Goal: Task Accomplishment & Management: Manage account settings

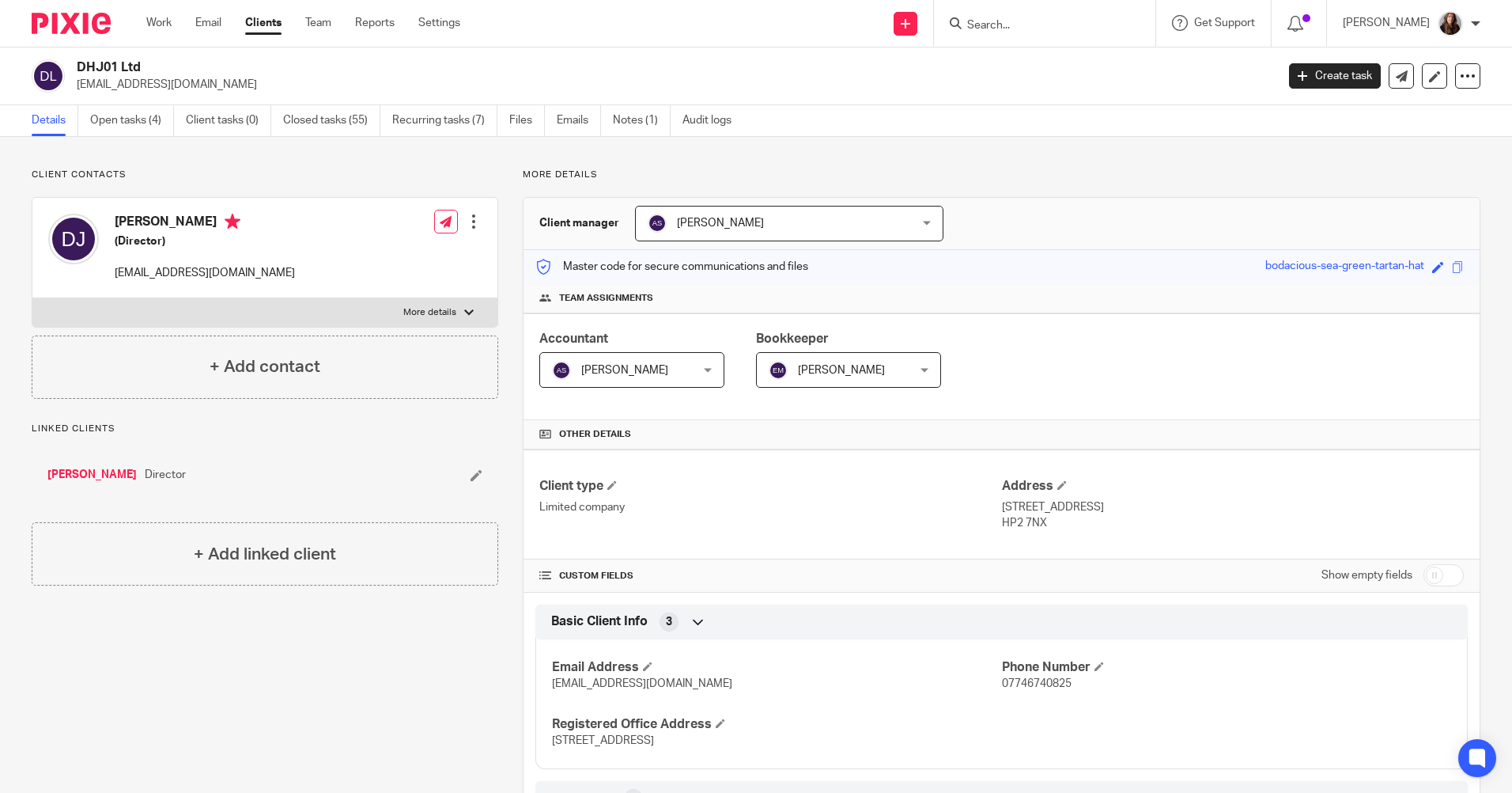
drag, startPoint x: 138, startPoint y: 121, endPoint x: 178, endPoint y: 139, distance: 43.9
click at [138, 121] on link "Open tasks (4)" at bounding box center [132, 120] width 84 height 31
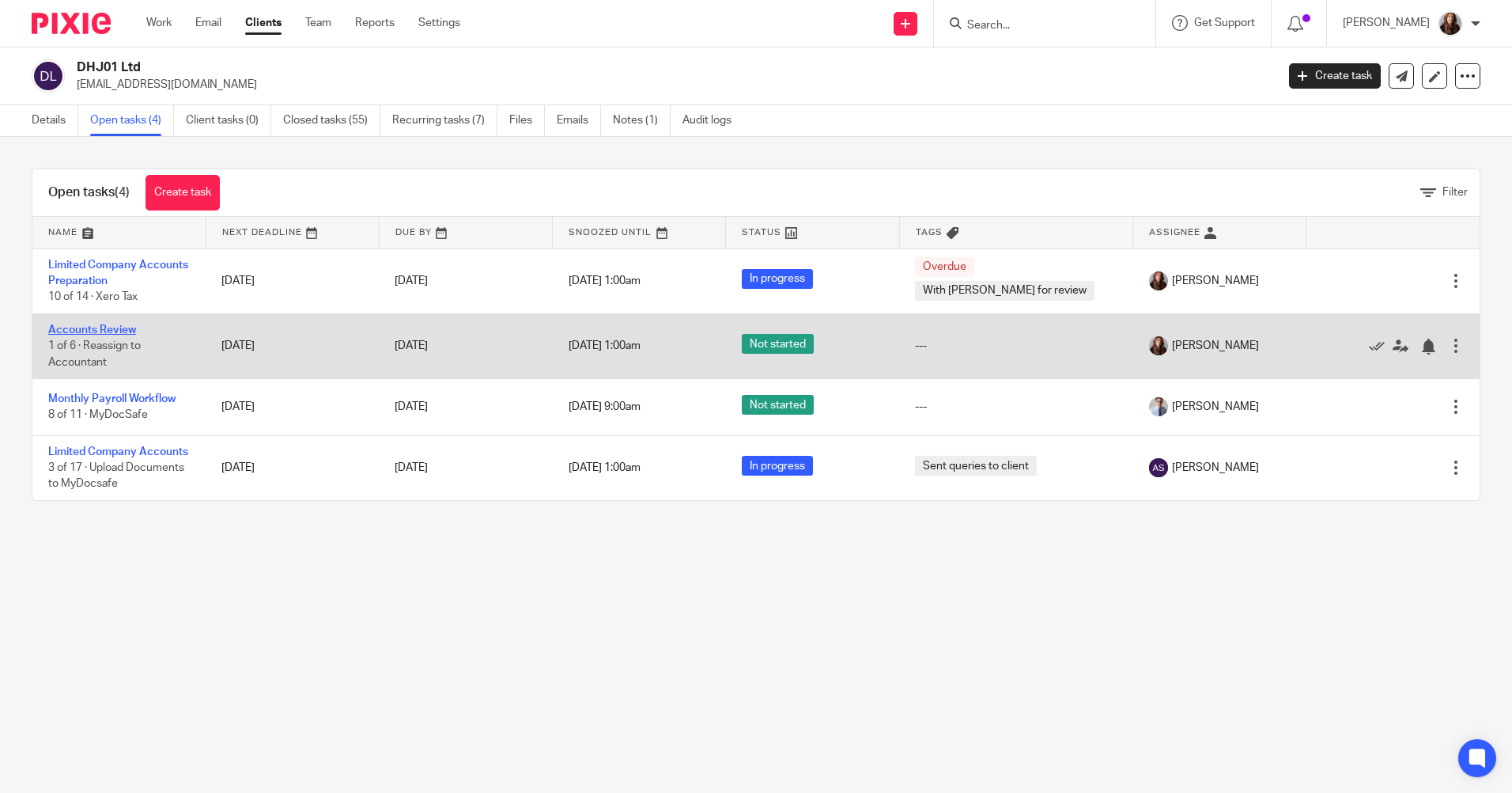
click at [105, 326] on link "Accounts Review" at bounding box center [91, 330] width 87 height 11
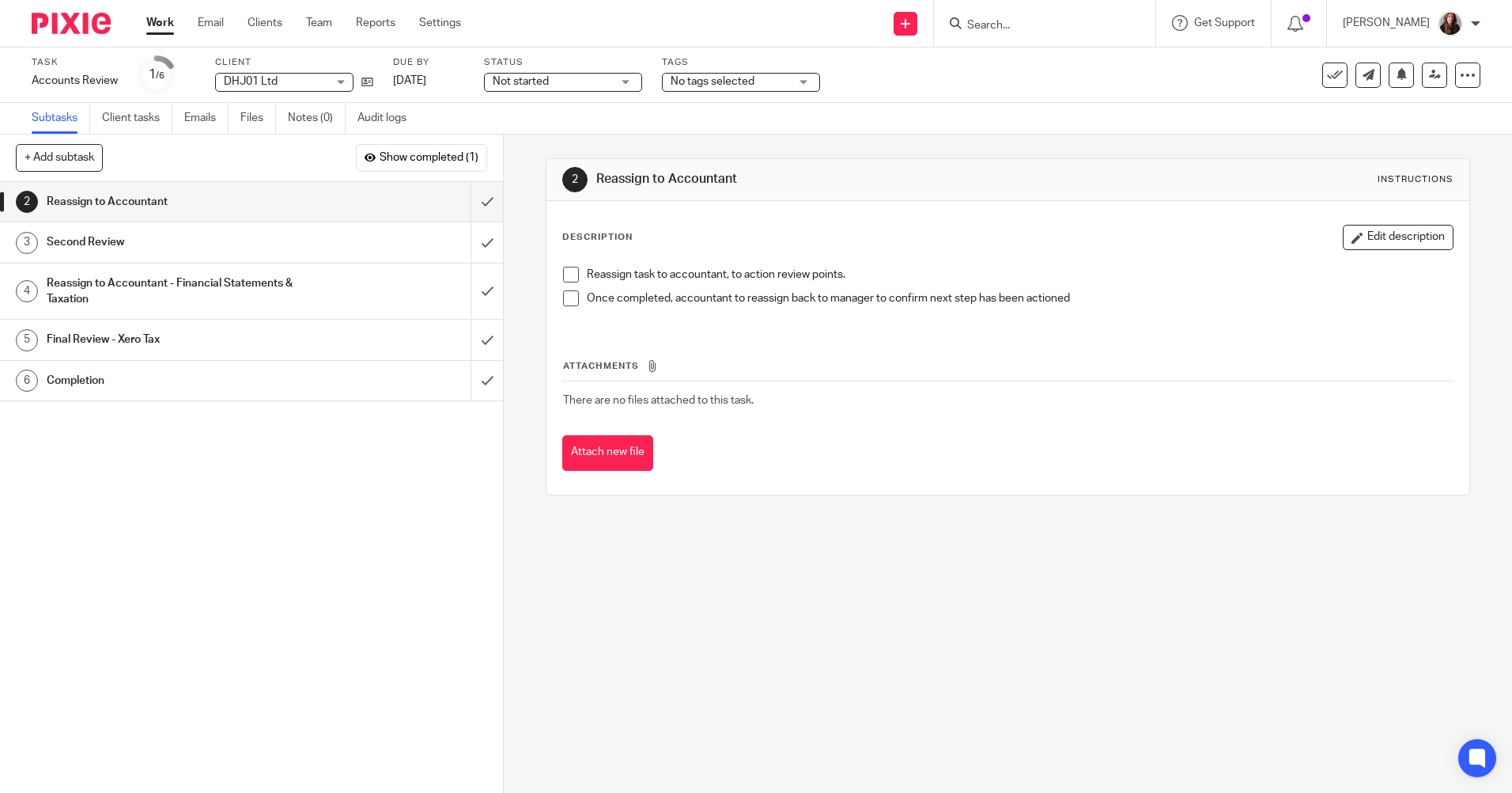
click at [567, 276] on span at bounding box center [571, 274] width 16 height 16
click at [565, 303] on span at bounding box center [571, 298] width 16 height 16
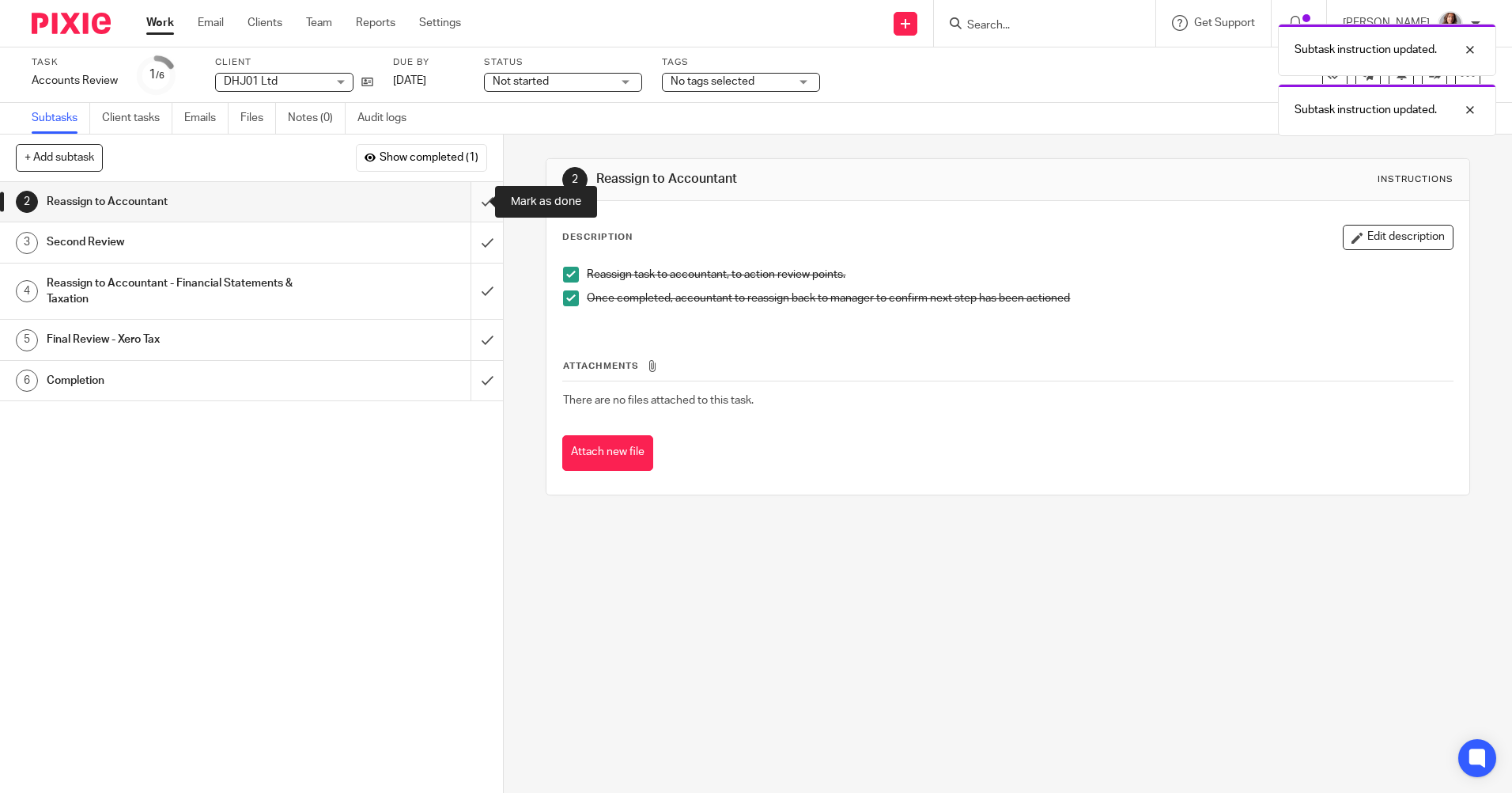
click at [474, 198] on input "submit" at bounding box center [251, 201] width 503 height 40
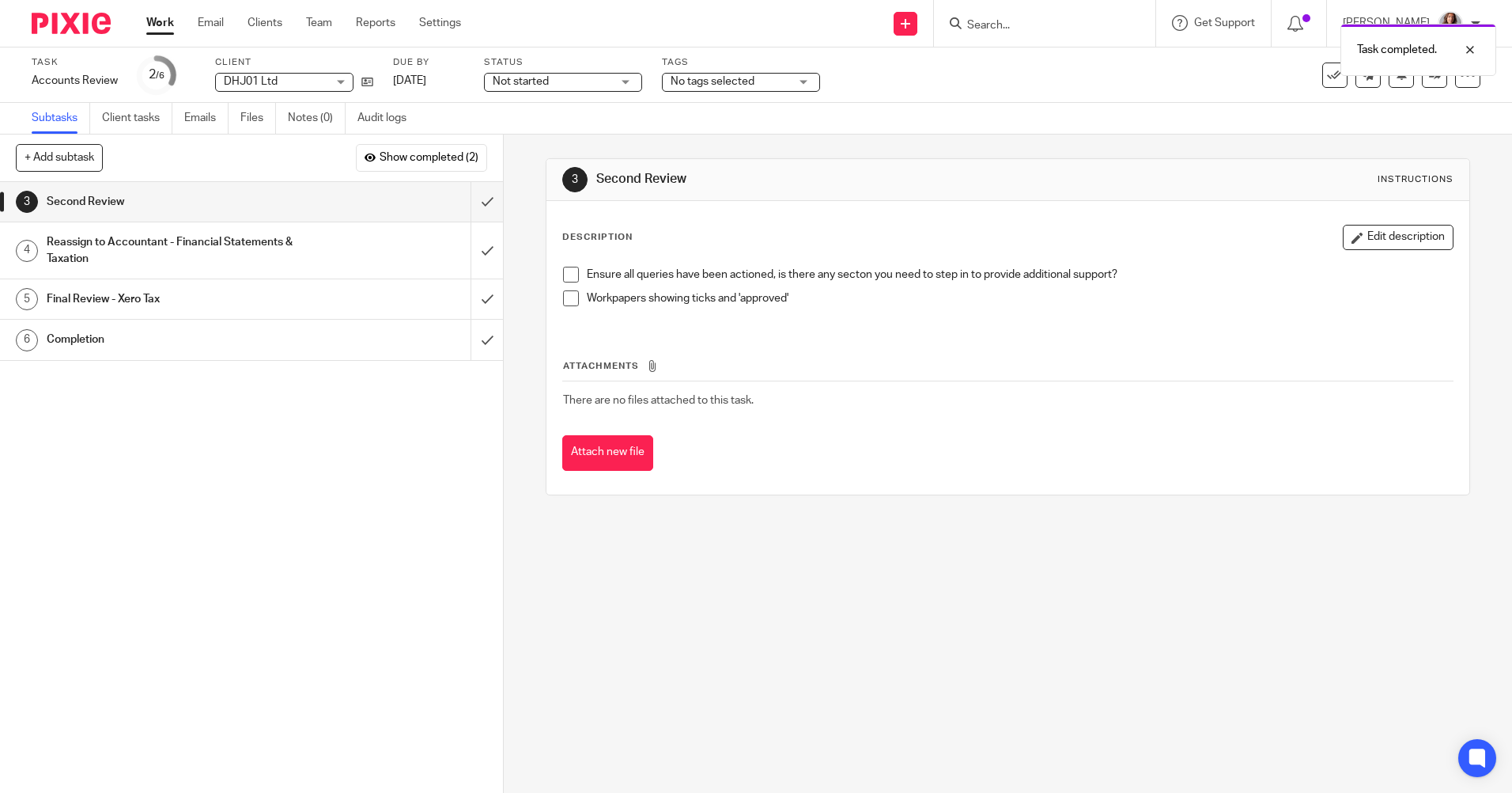
click at [569, 269] on span at bounding box center [571, 274] width 16 height 16
click at [570, 296] on span at bounding box center [571, 298] width 16 height 16
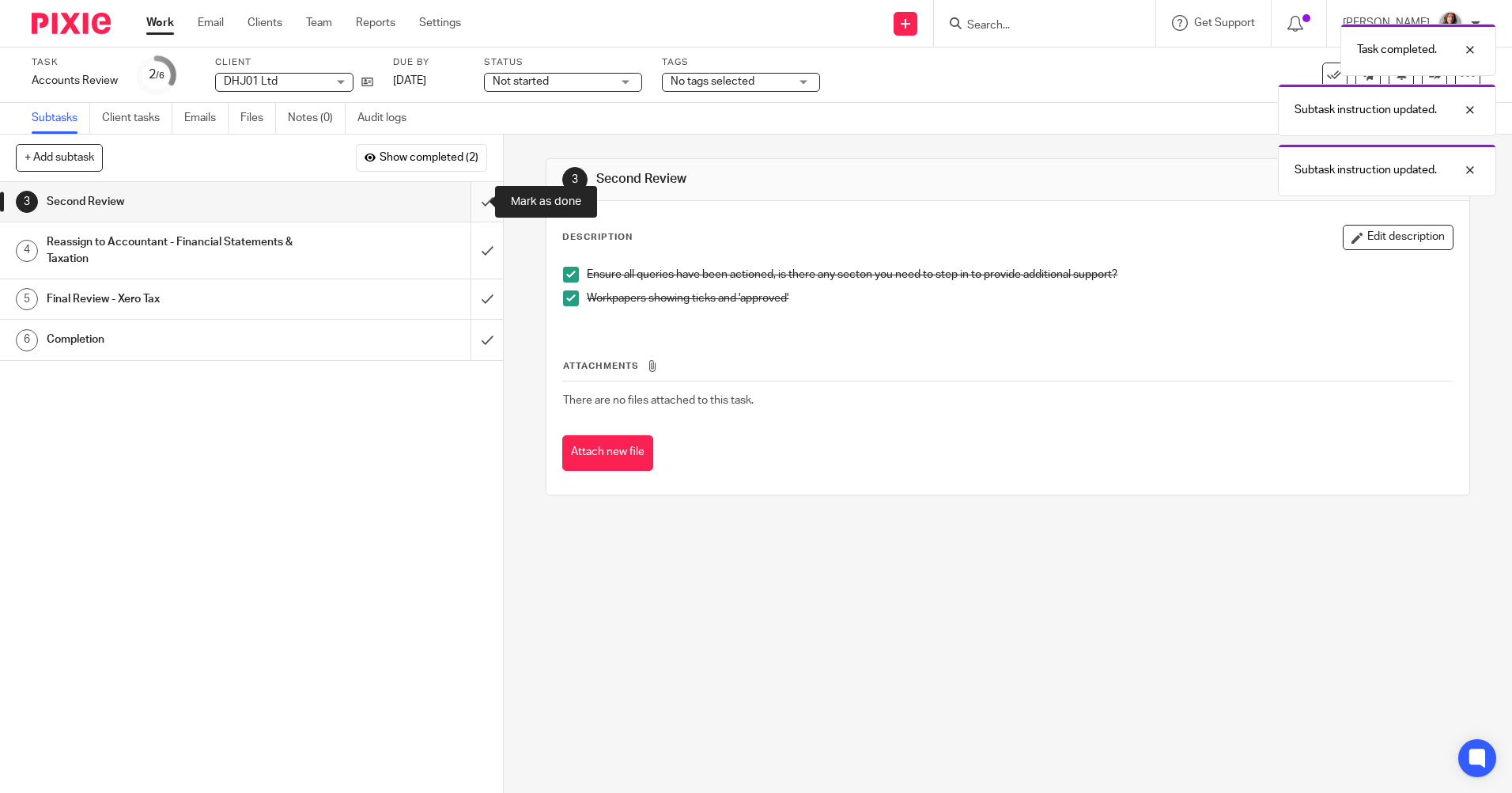
click at [469, 203] on input "submit" at bounding box center [251, 201] width 503 height 40
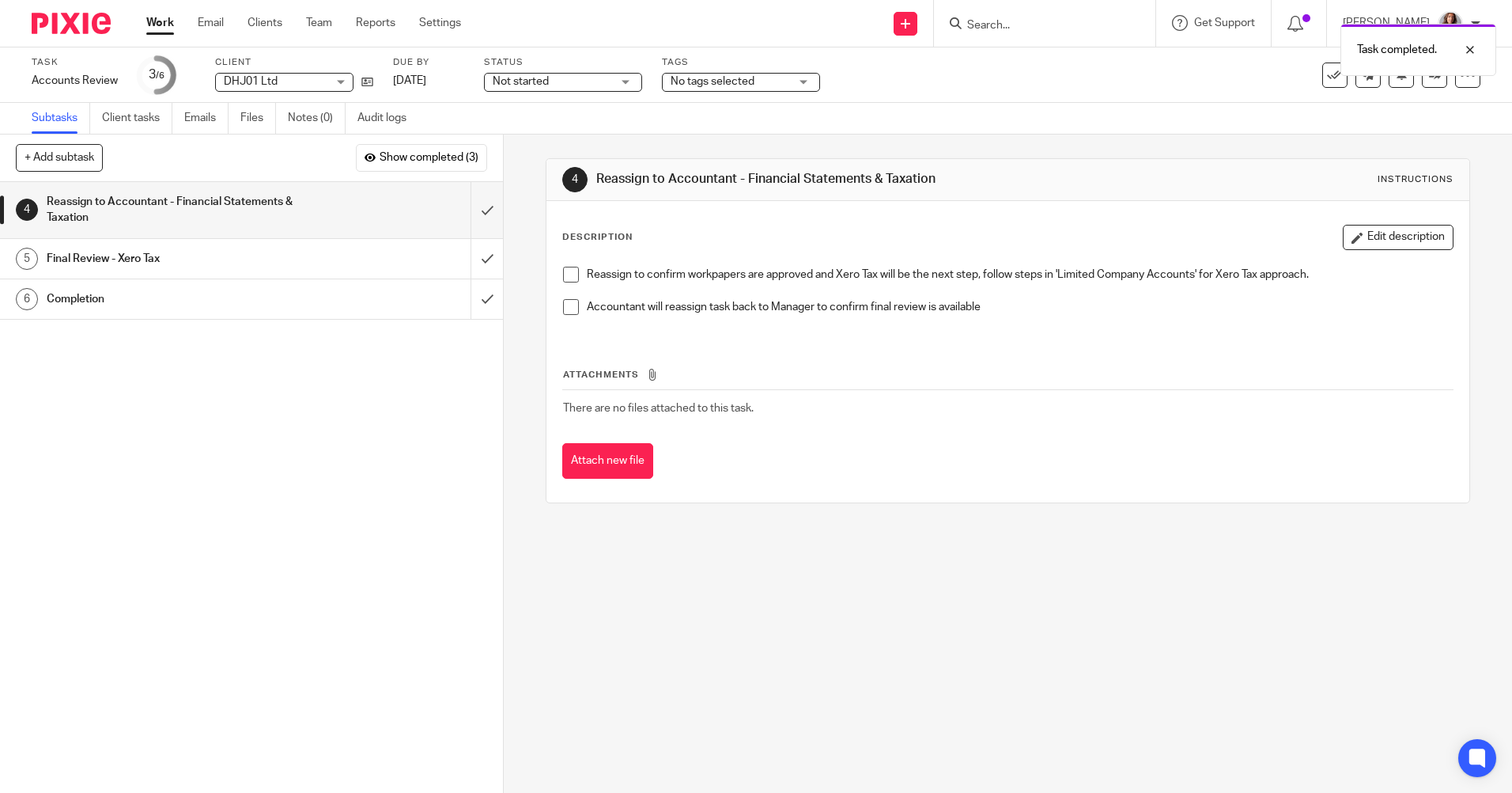
click at [564, 274] on span at bounding box center [571, 274] width 16 height 16
click at [563, 309] on span at bounding box center [571, 307] width 16 height 16
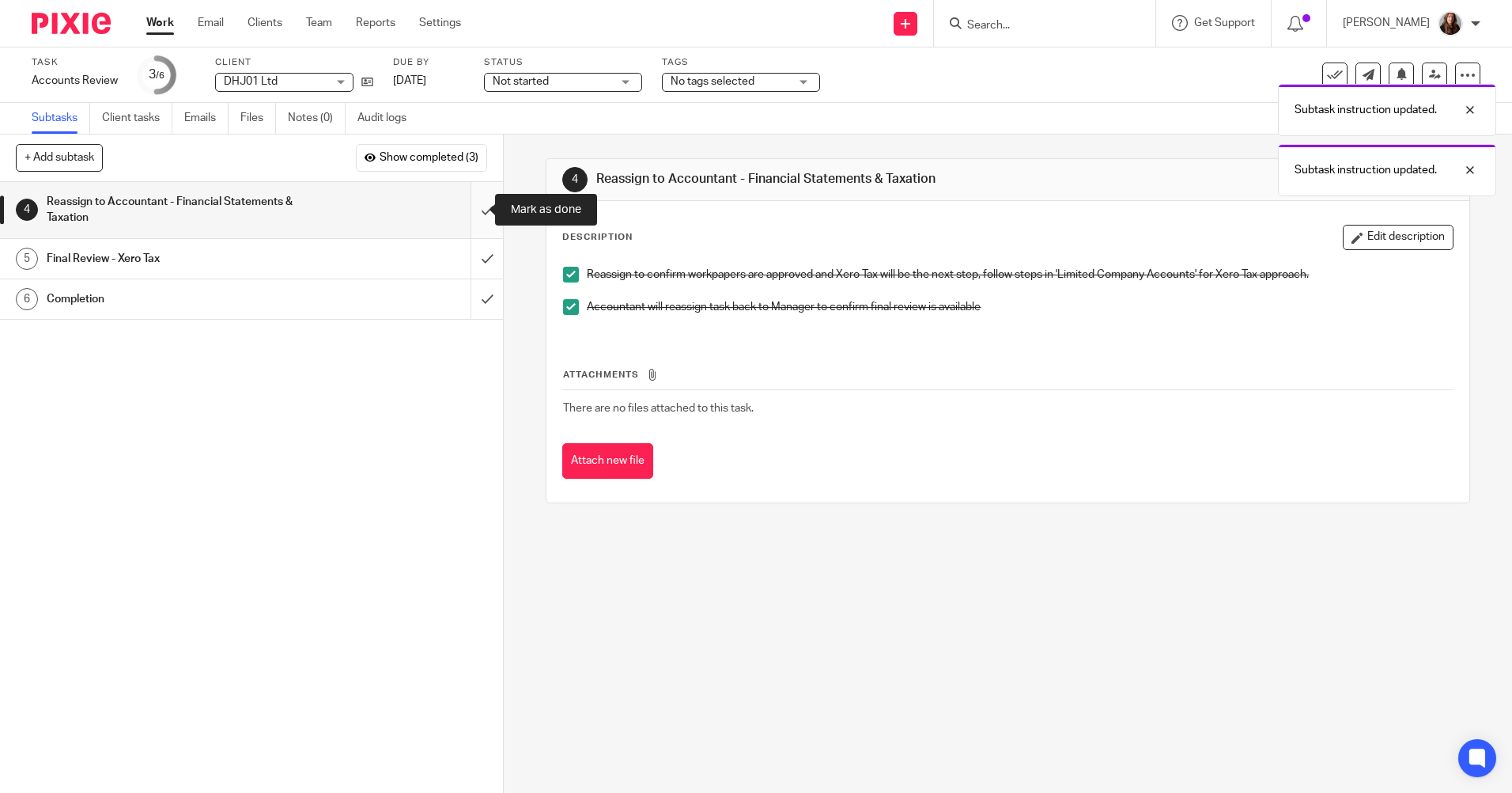
click at [470, 210] on input "submit" at bounding box center [251, 210] width 503 height 56
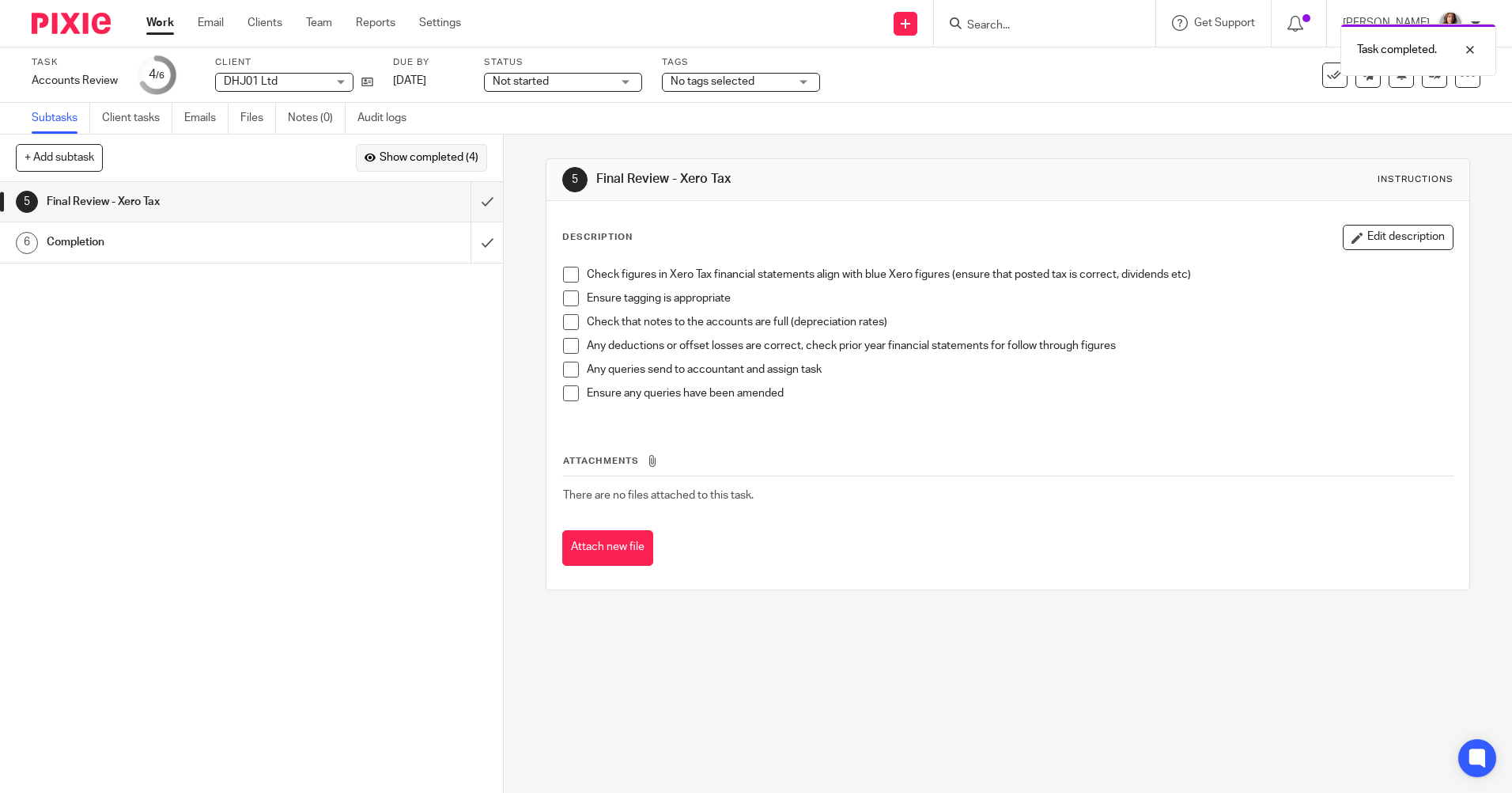
click at [410, 159] on span "Show completed (4)" at bounding box center [429, 157] width 99 height 12
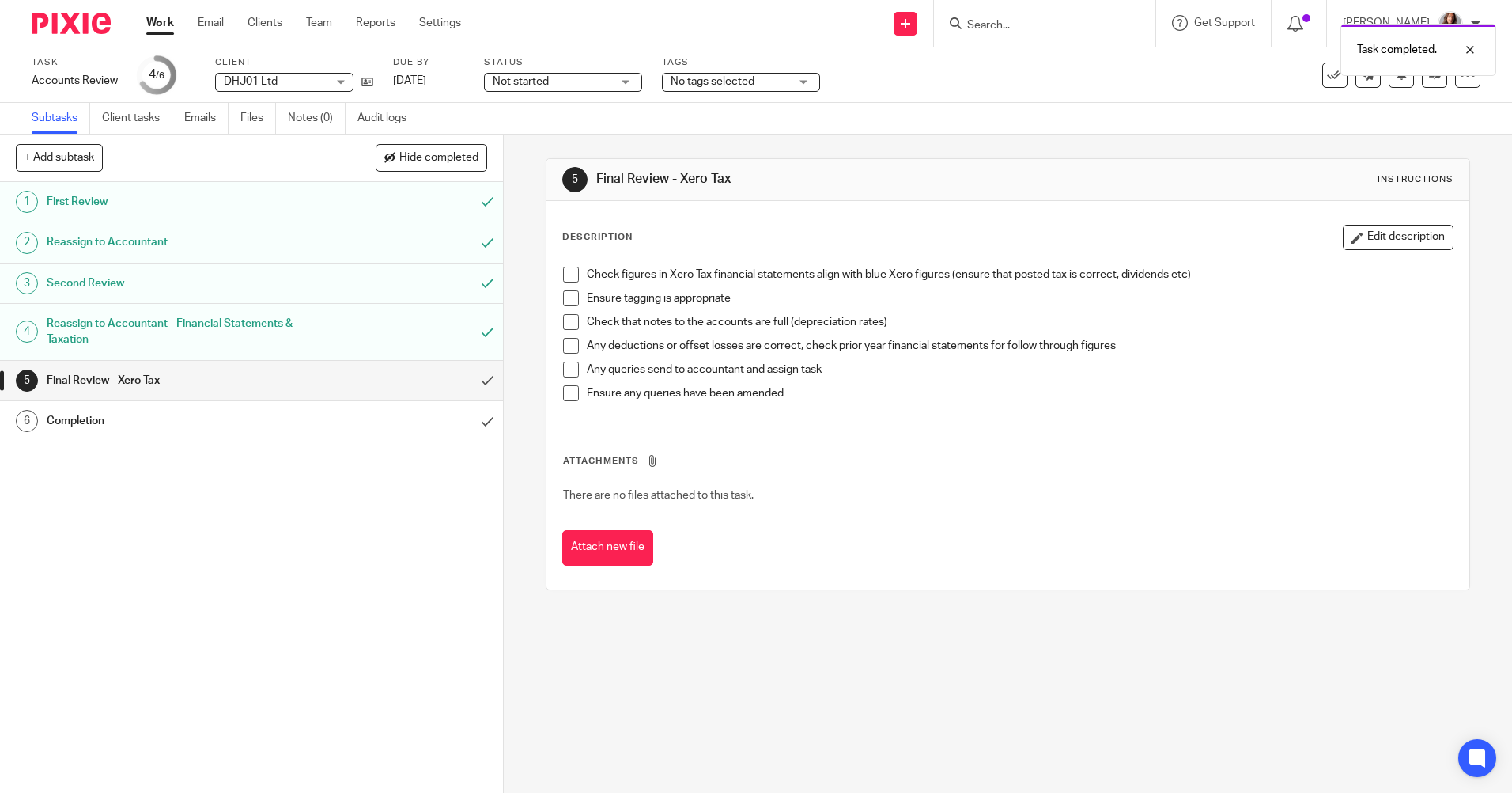
click at [327, 330] on div "Reassign to Accountant - Financial Statements & Taxation" at bounding box center [251, 331] width 409 height 40
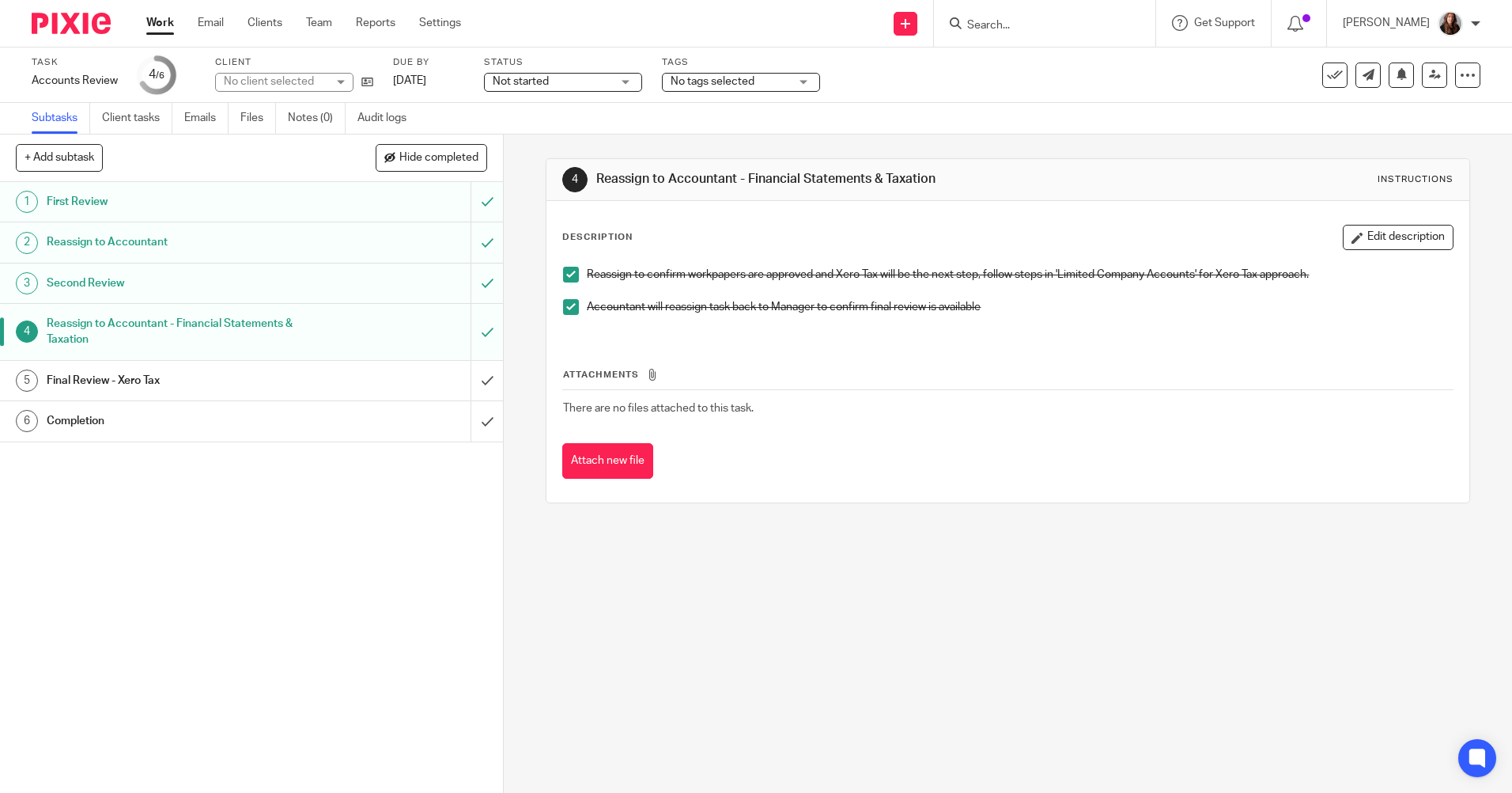
click at [563, 307] on span at bounding box center [571, 307] width 16 height 16
click at [566, 278] on span at bounding box center [571, 274] width 16 height 16
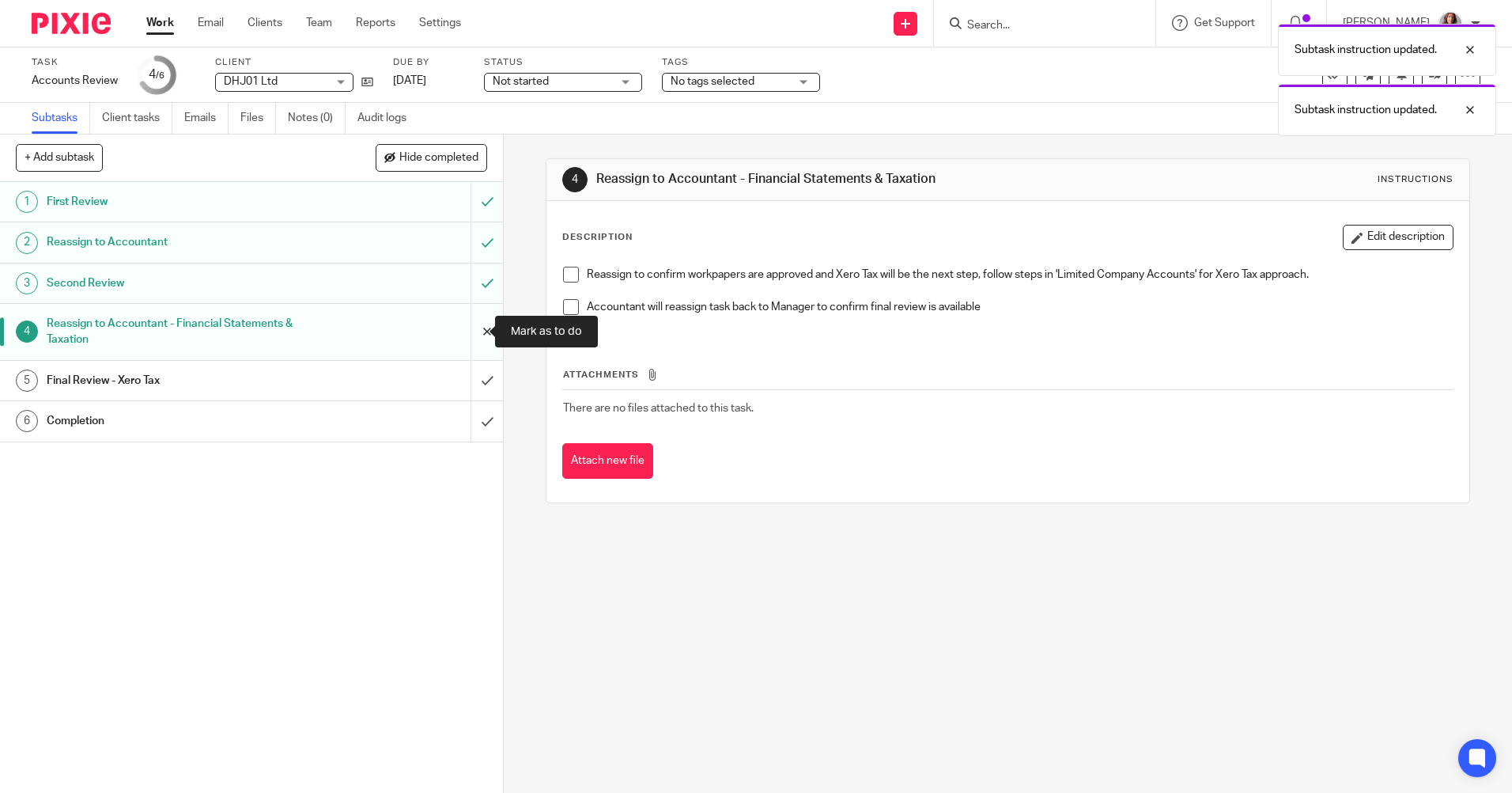
click at [465, 328] on input "submit" at bounding box center [251, 332] width 503 height 56
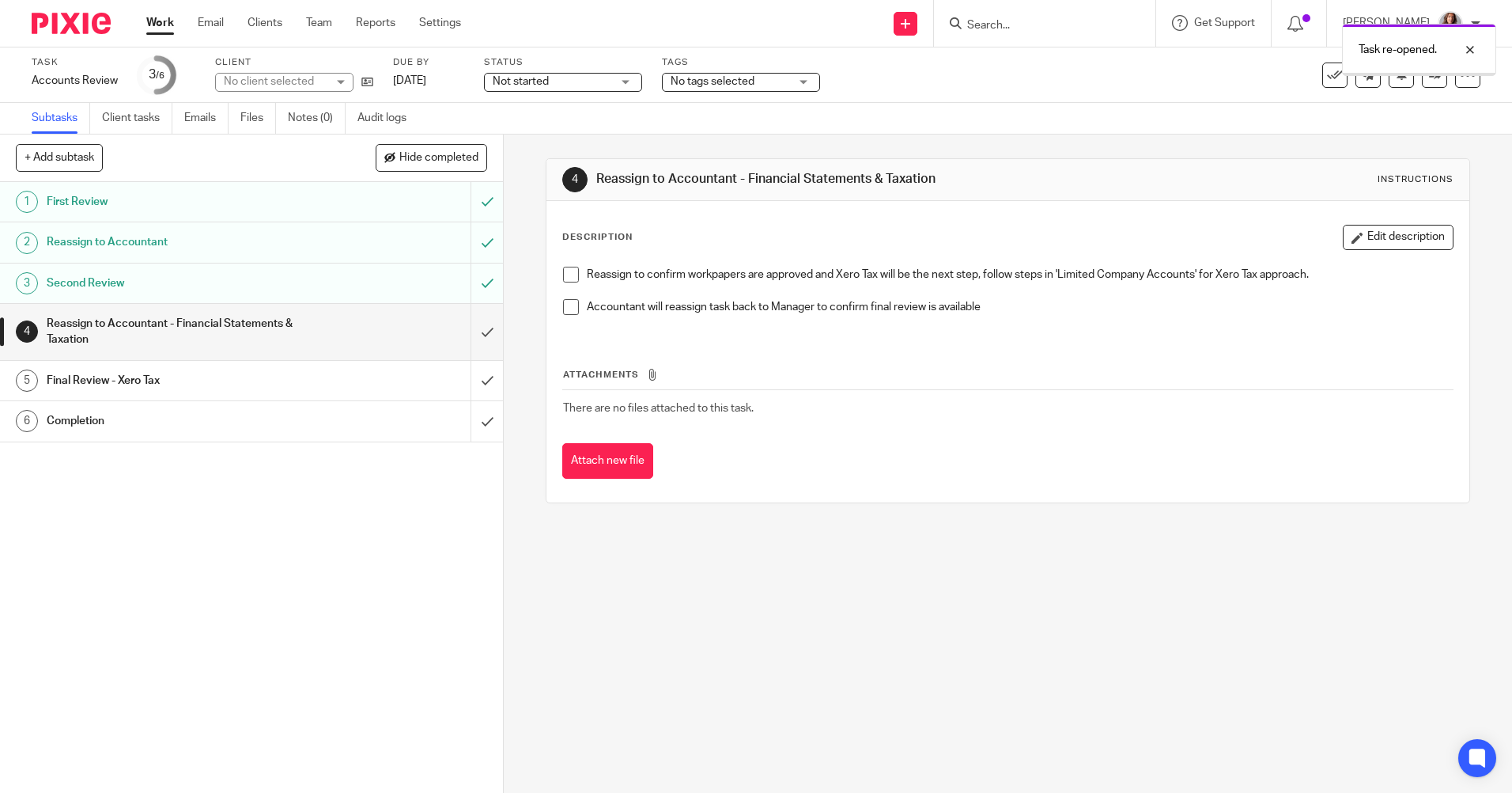
click at [311, 286] on div "Second Review" at bounding box center [251, 282] width 409 height 24
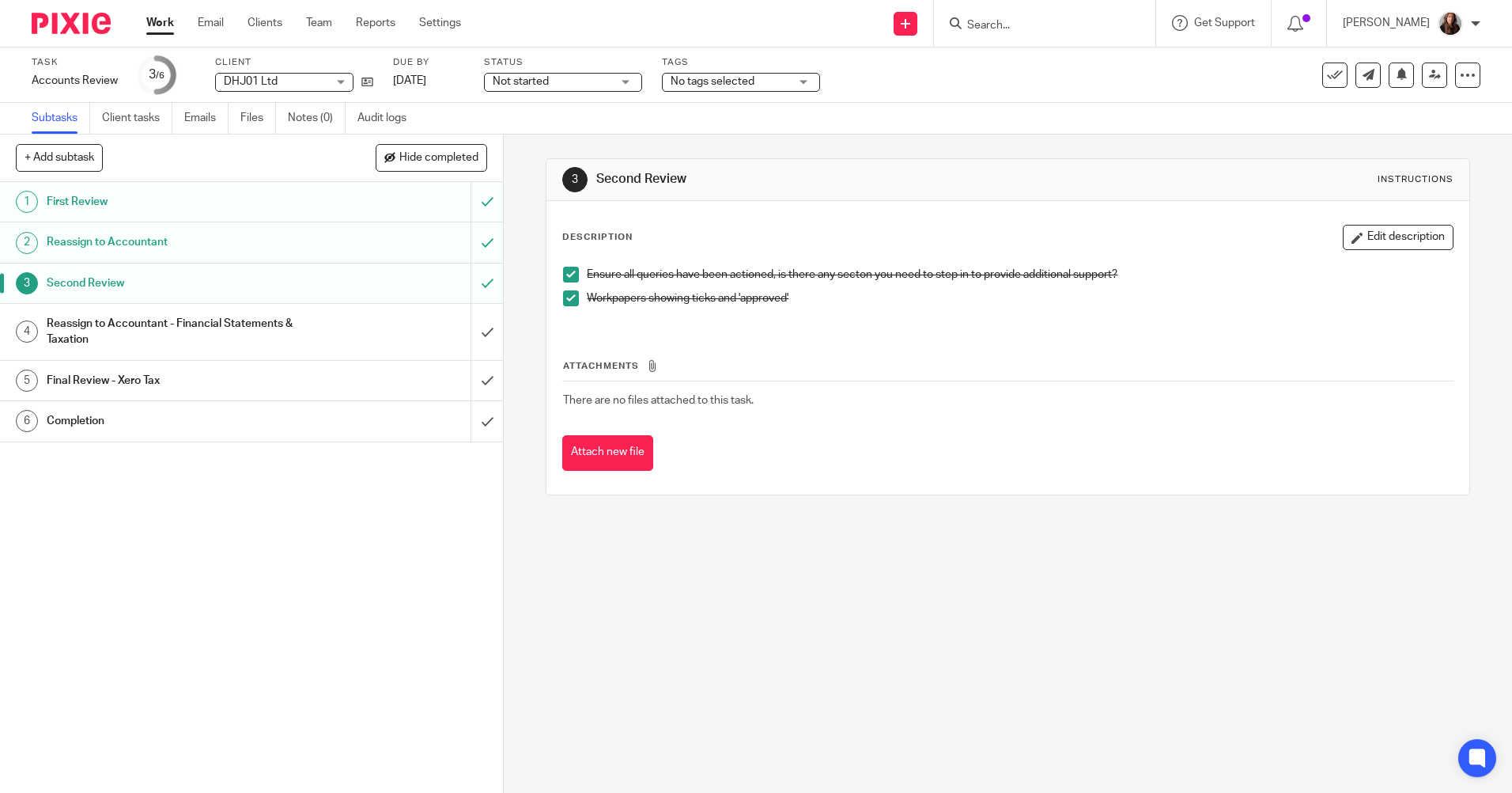
click at [568, 273] on span at bounding box center [571, 274] width 16 height 16
click at [565, 305] on span at bounding box center [571, 298] width 16 height 16
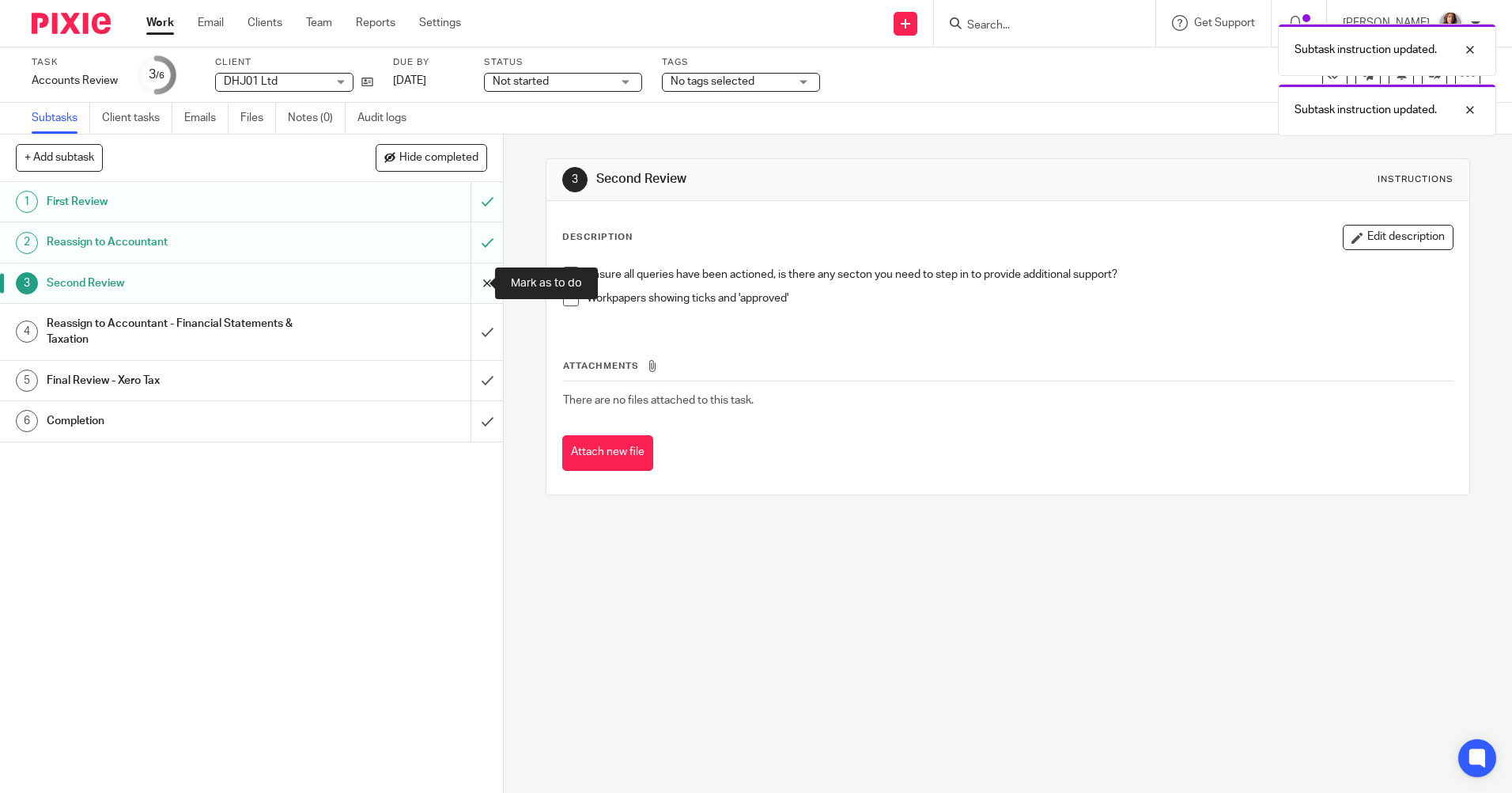
click at [470, 281] on input "submit" at bounding box center [251, 283] width 503 height 40
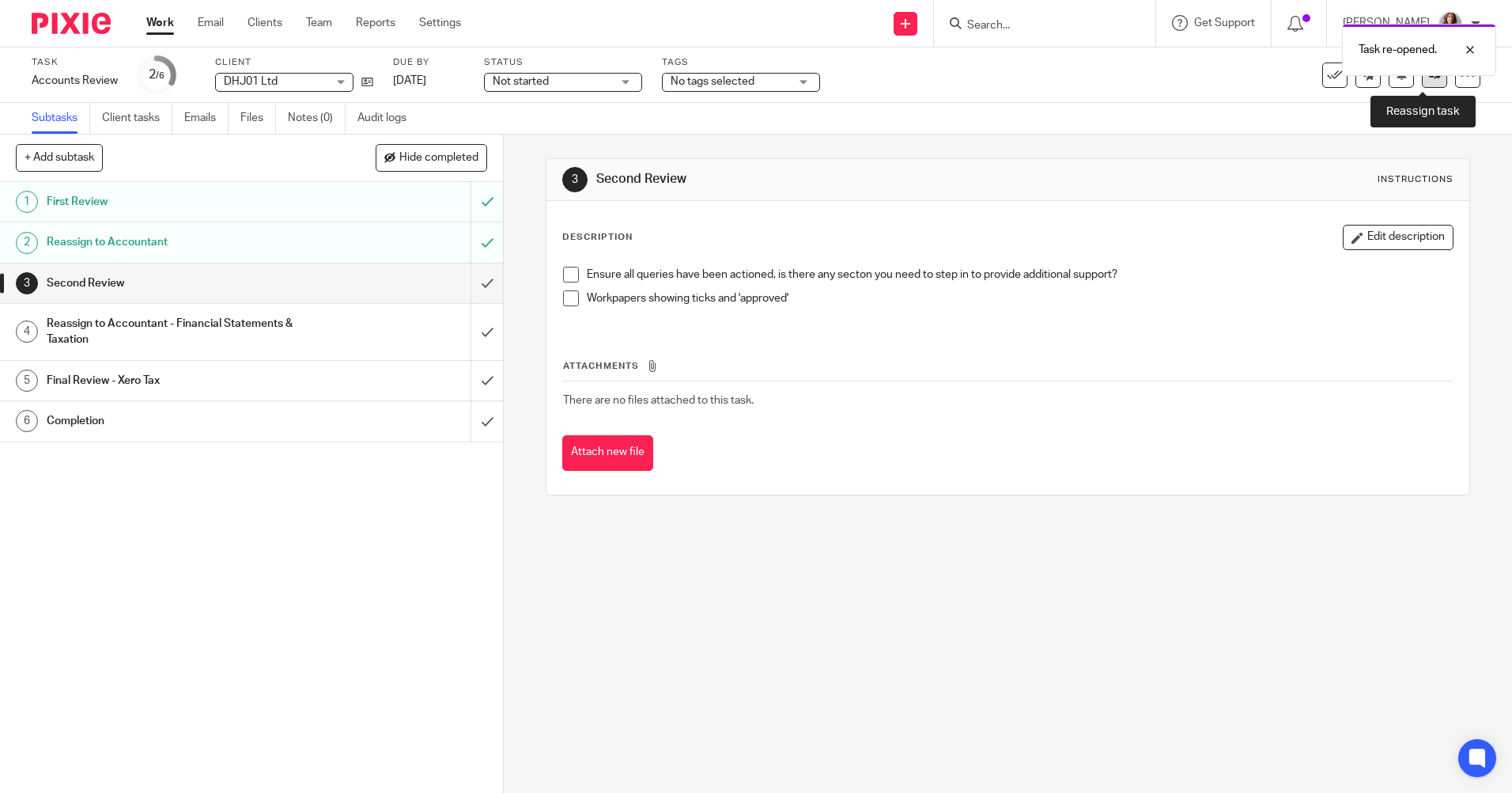
click at [1423, 86] on link at bounding box center [1434, 74] width 25 height 25
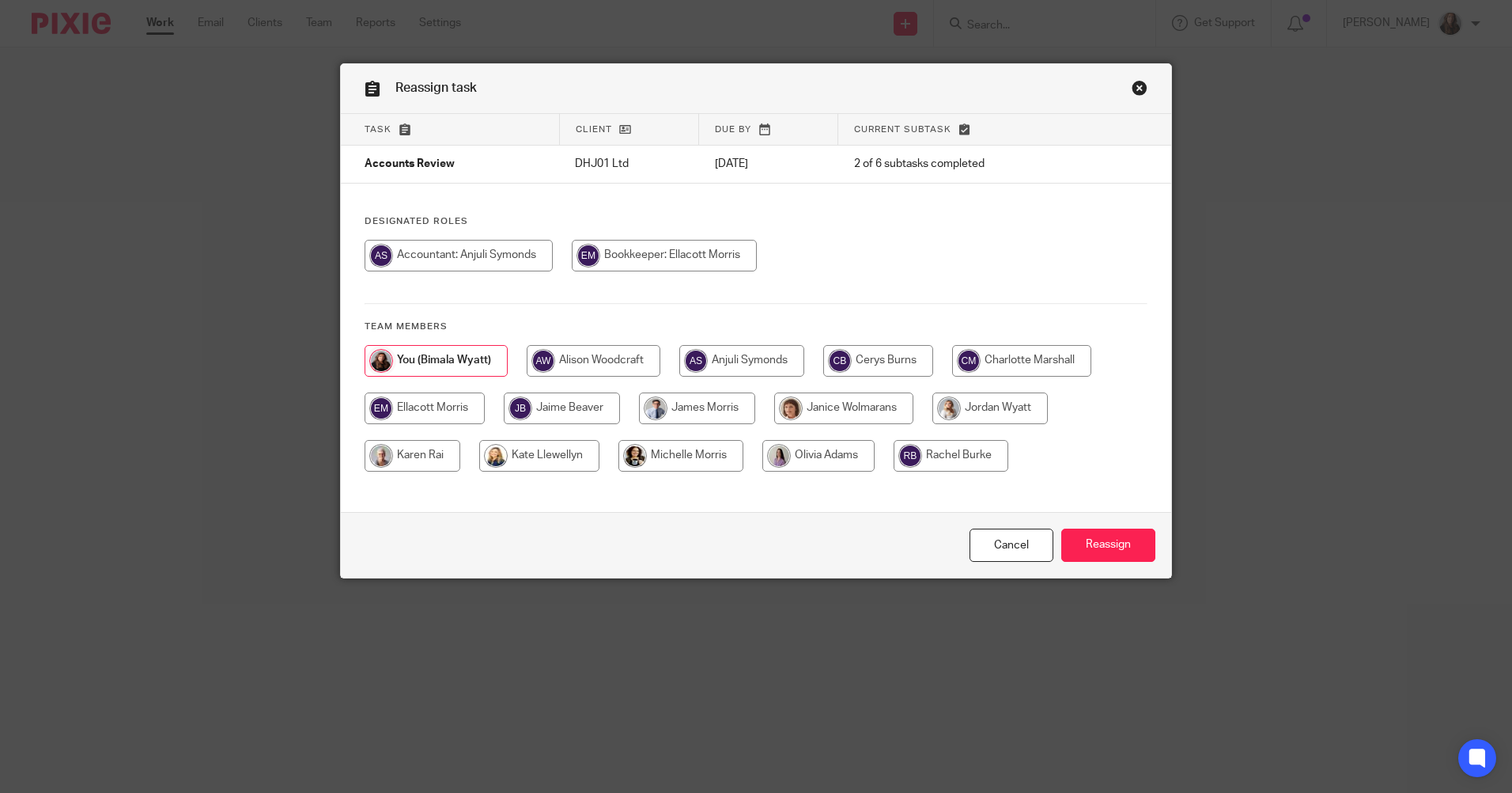
click at [481, 254] on input "radio" at bounding box center [459, 256] width 188 height 32
radio input "true"
click at [1095, 541] on input "Reassign" at bounding box center [1109, 546] width 94 height 34
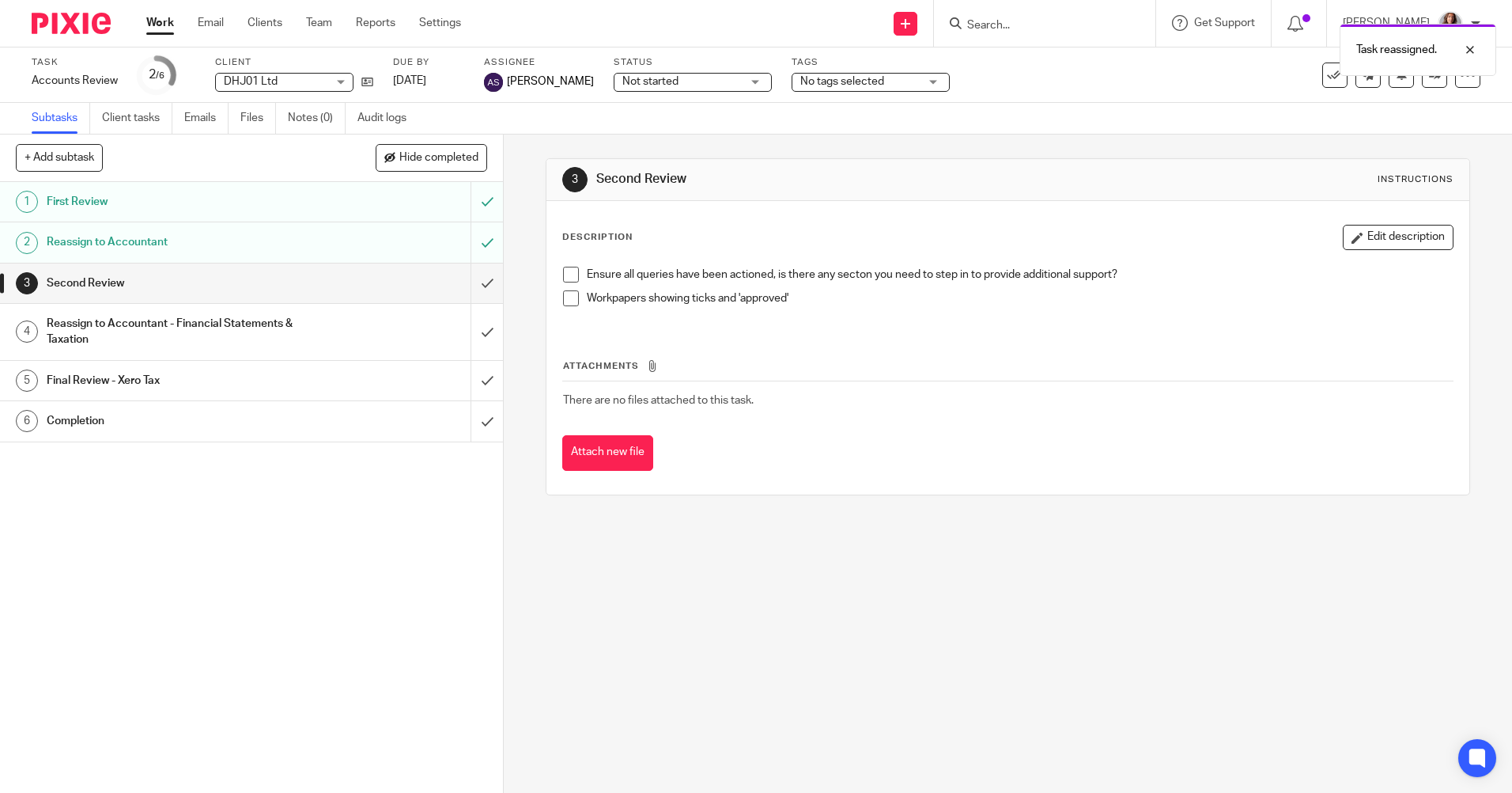
click at [157, 23] on link "Work" at bounding box center [160, 23] width 27 height 16
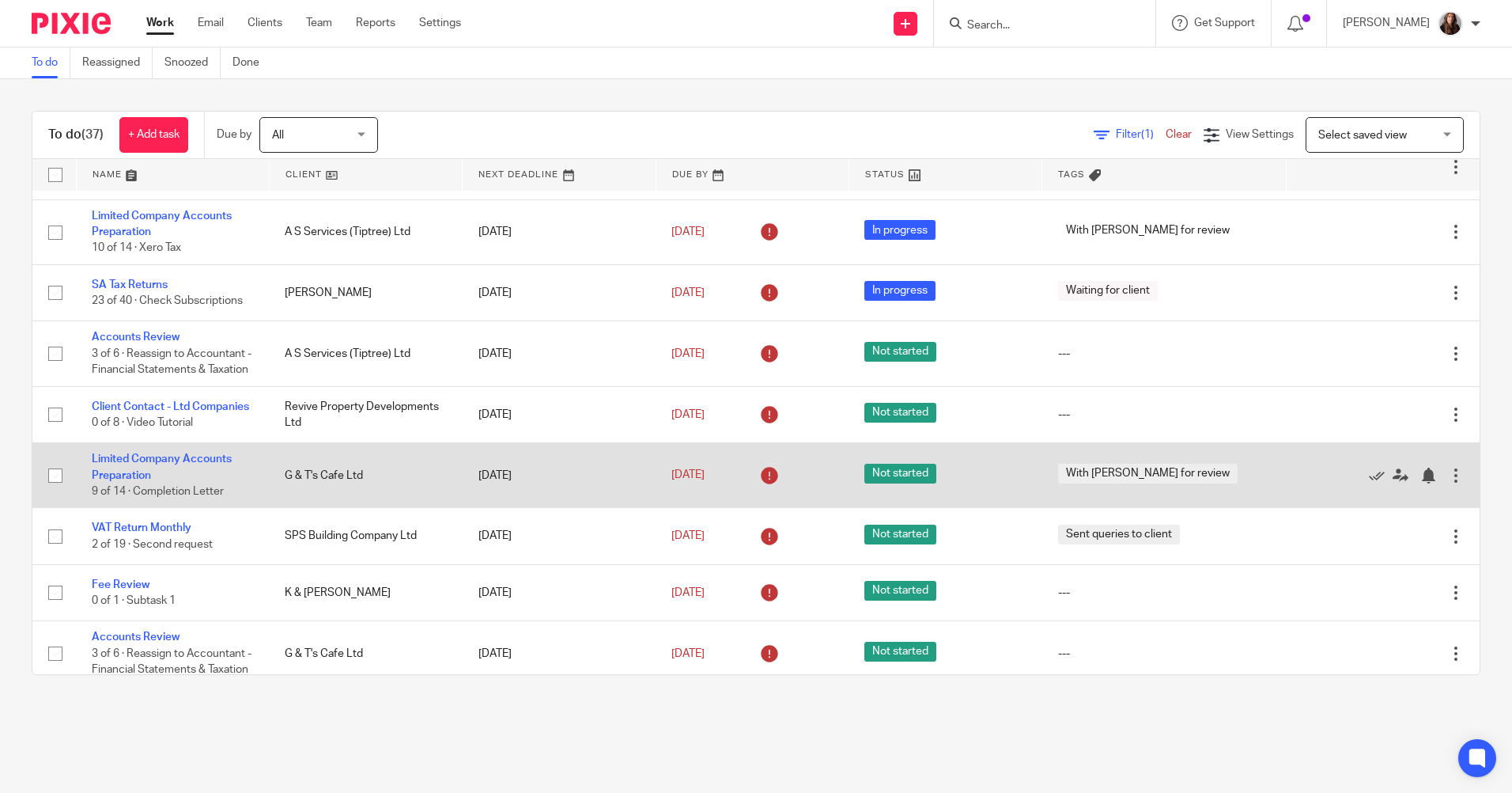
scroll to position [79, 0]
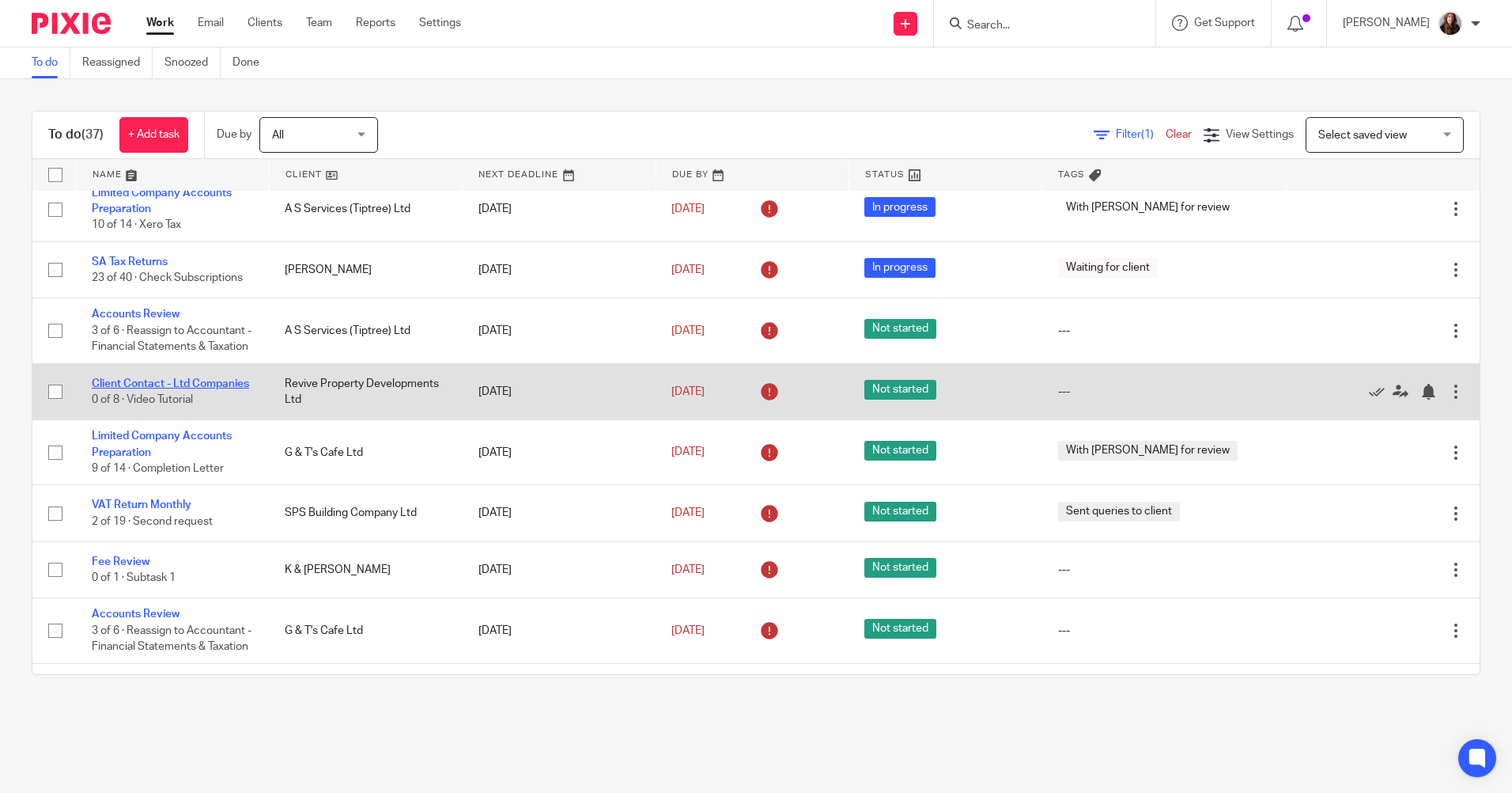
click at [213, 379] on link "Client Contact - Ltd Companies" at bounding box center [170, 384] width 157 height 11
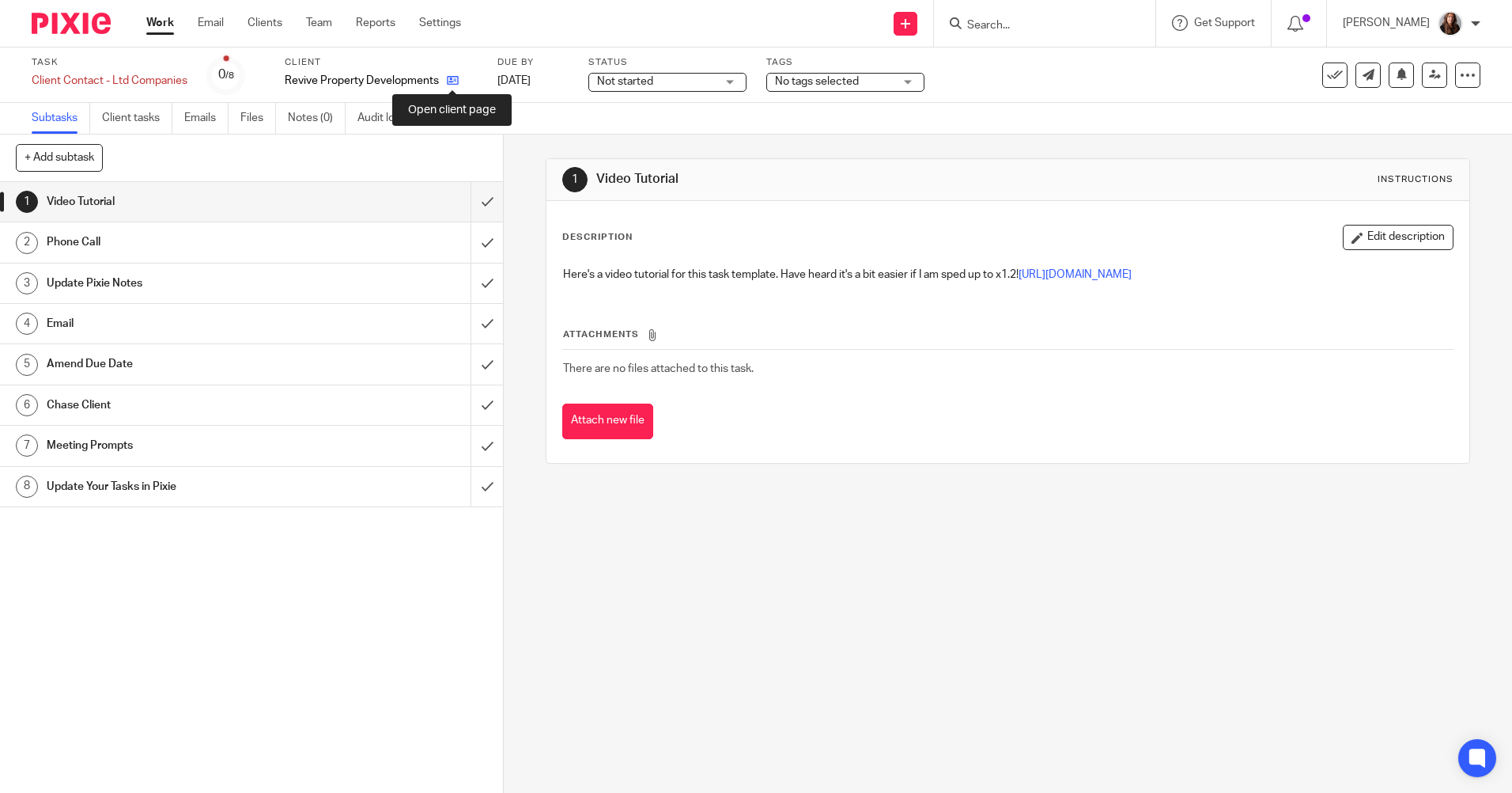
click at [459, 82] on icon at bounding box center [452, 80] width 12 height 12
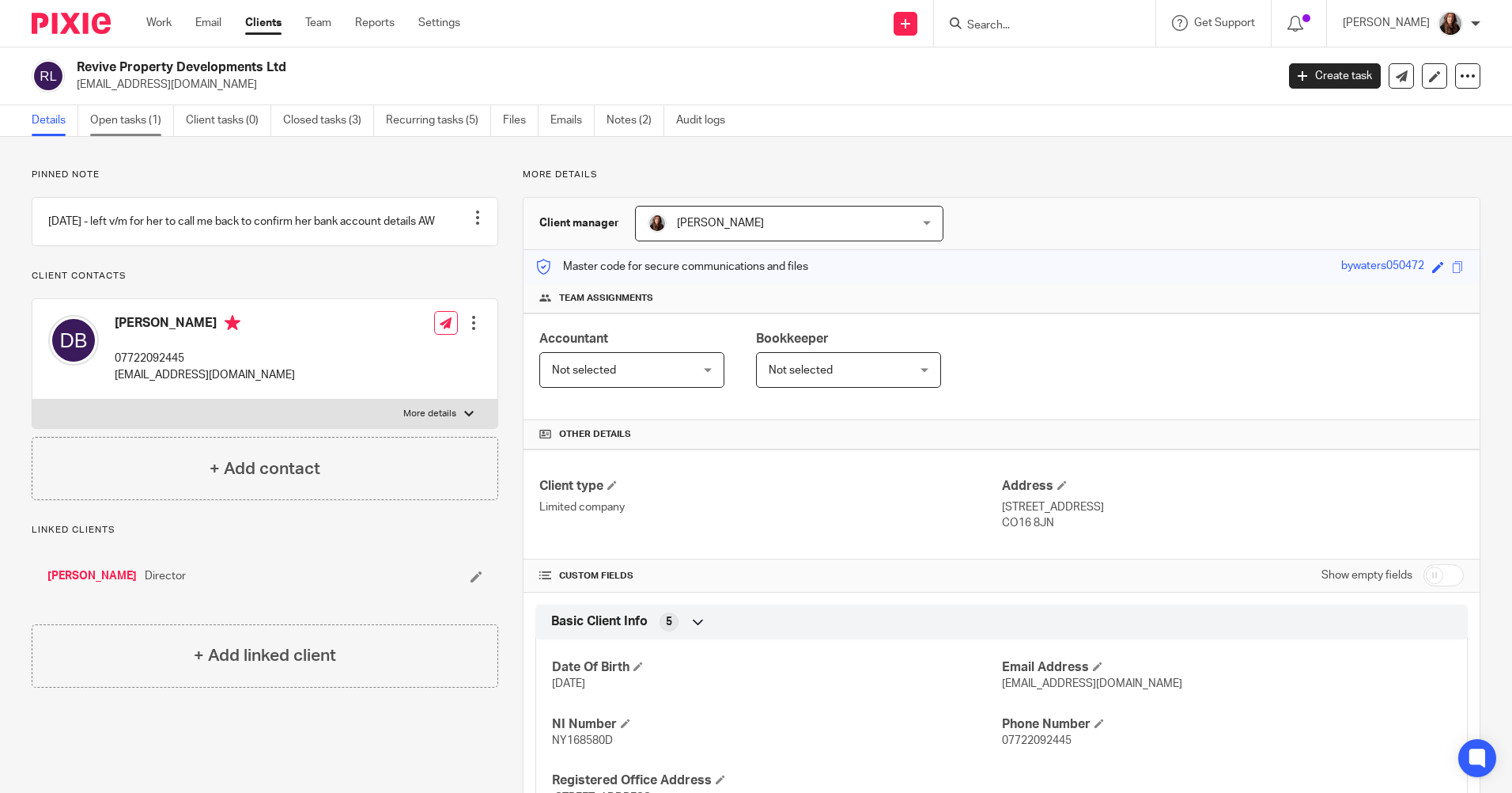
drag, startPoint x: 136, startPoint y: 119, endPoint x: 149, endPoint y: 117, distance: 13.2
click at [136, 119] on link "Open tasks (1)" at bounding box center [132, 120] width 84 height 31
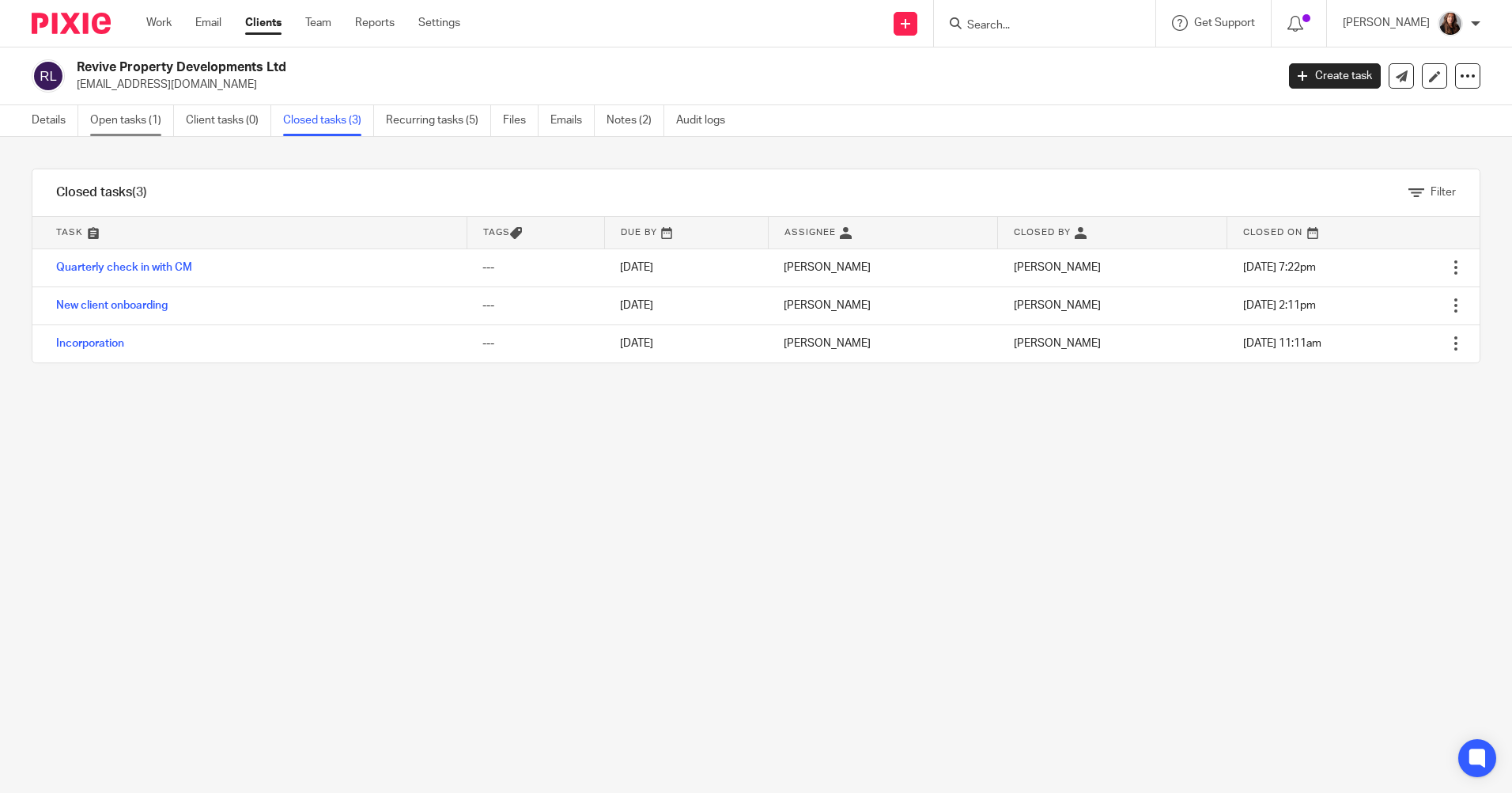
click at [129, 116] on link "Open tasks (1)" at bounding box center [132, 120] width 84 height 31
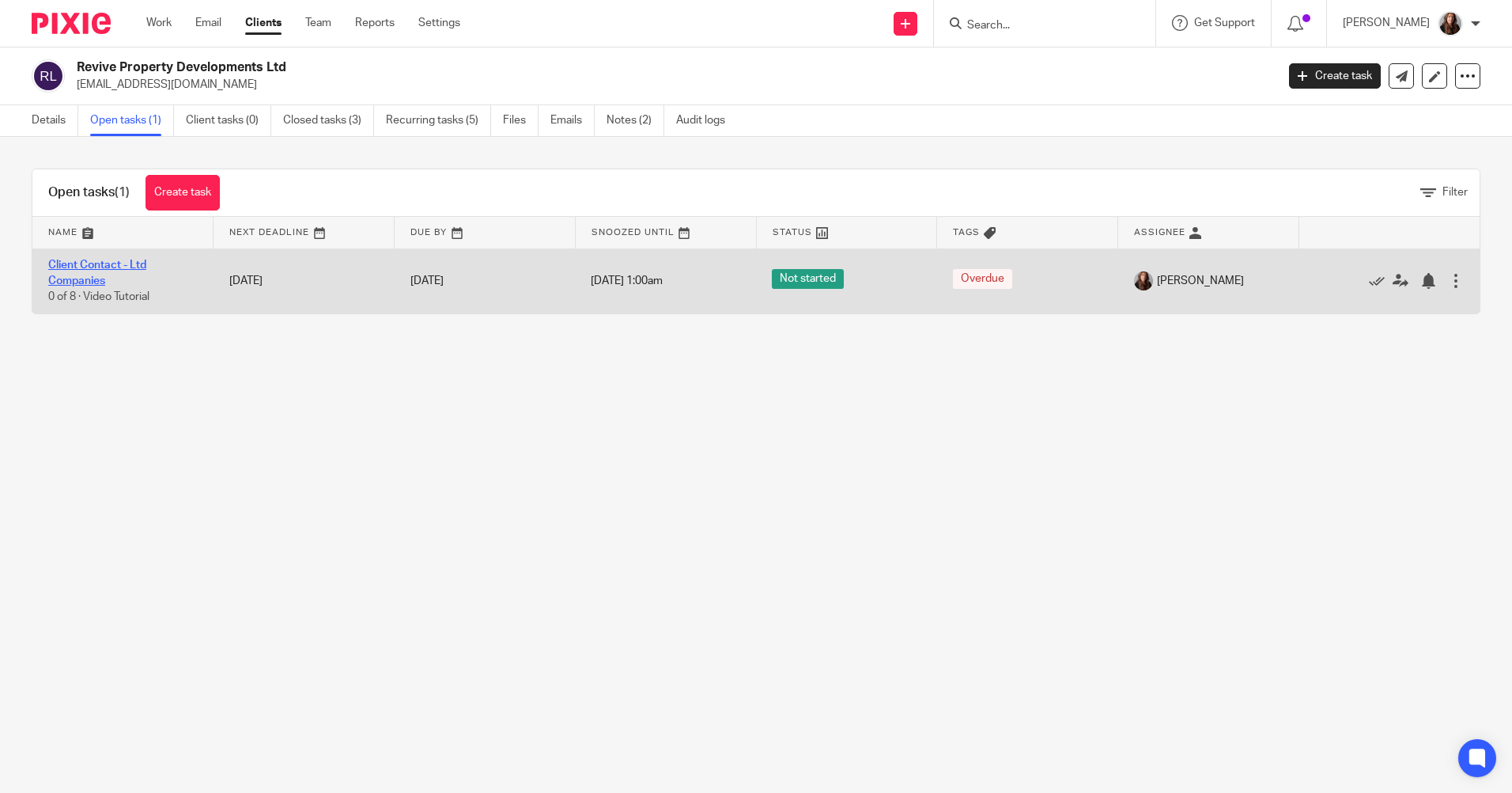
click at [76, 267] on link "Client Contact - Ltd Companies" at bounding box center [97, 273] width 98 height 27
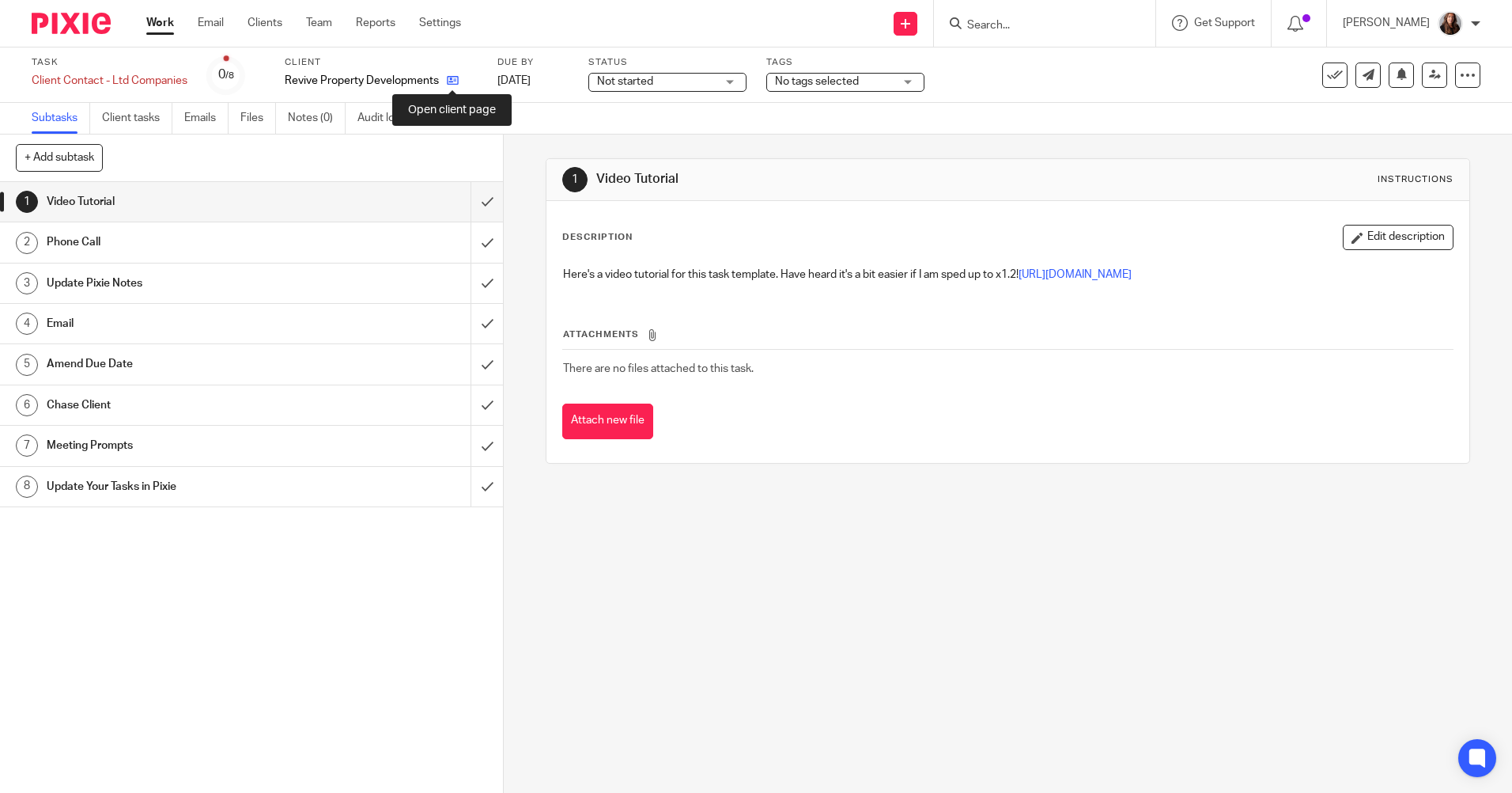
click at [453, 75] on icon at bounding box center [452, 80] width 12 height 12
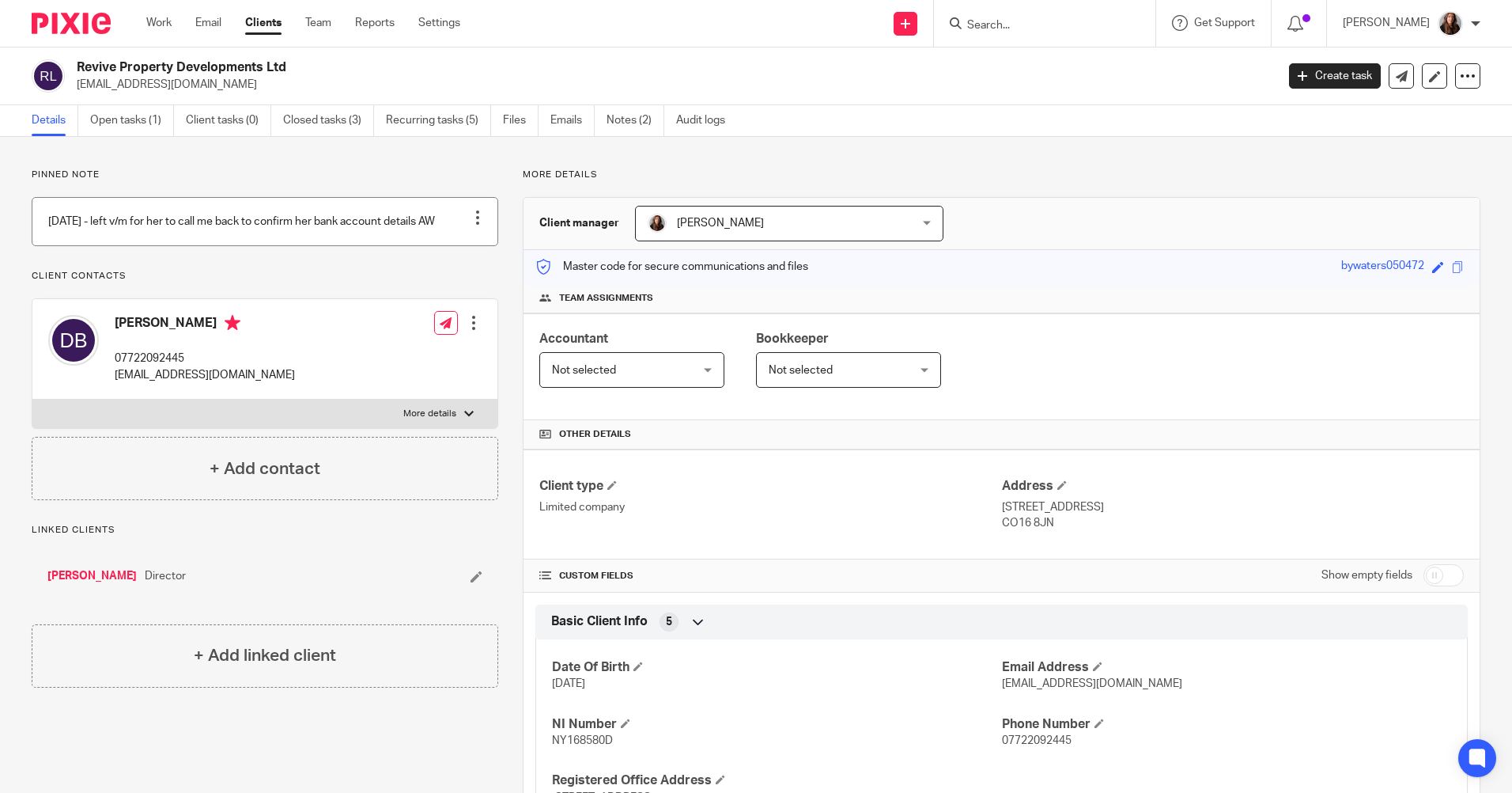
click at [471, 212] on div at bounding box center [478, 217] width 16 height 16
click at [306, 211] on link at bounding box center [264, 221] width 465 height 47
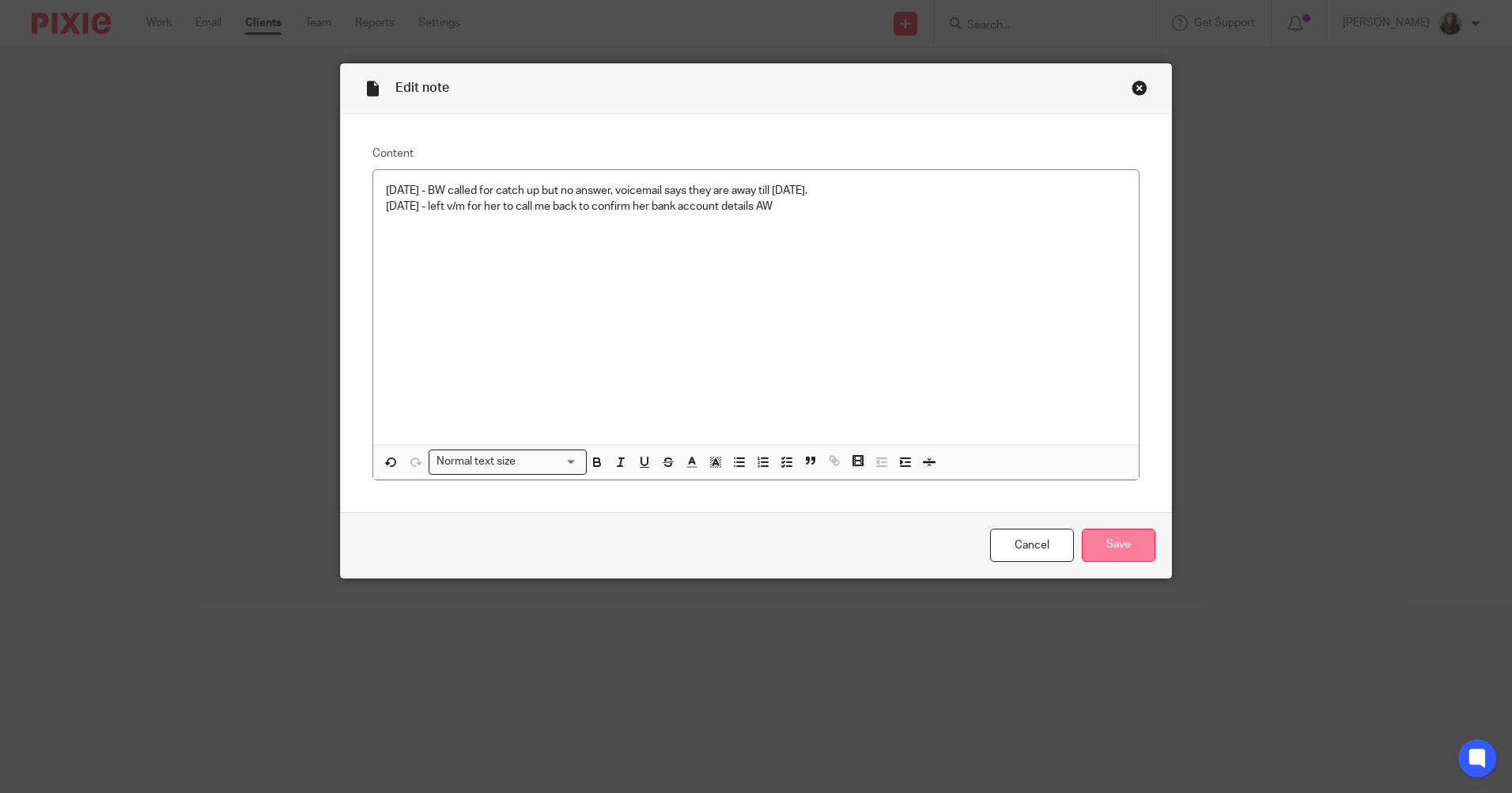
click at [1128, 539] on input "Save" at bounding box center [1119, 546] width 73 height 34
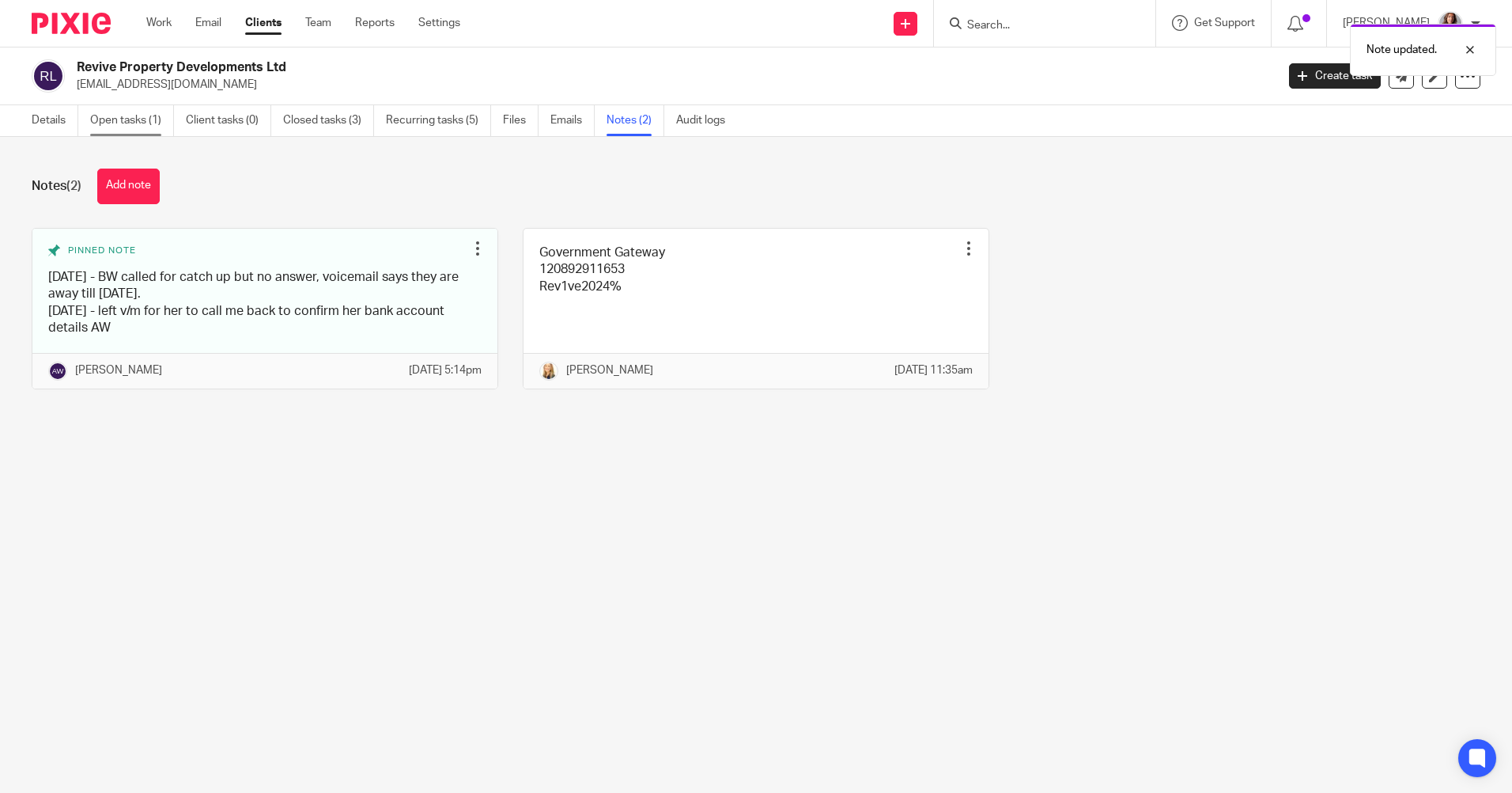
click at [114, 112] on link "Open tasks (1)" at bounding box center [132, 120] width 84 height 31
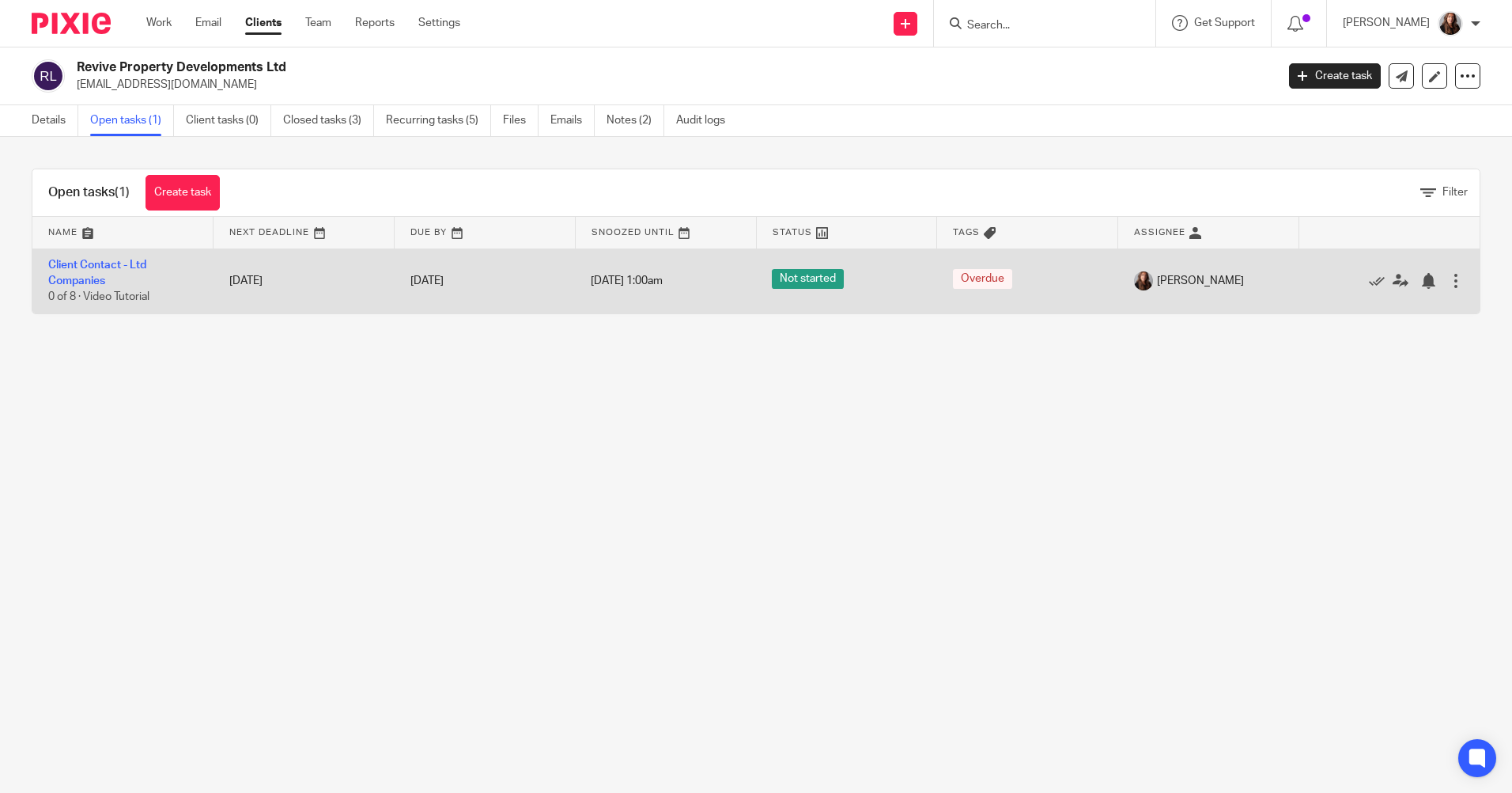
click at [1448, 283] on div at bounding box center [1456, 280] width 16 height 16
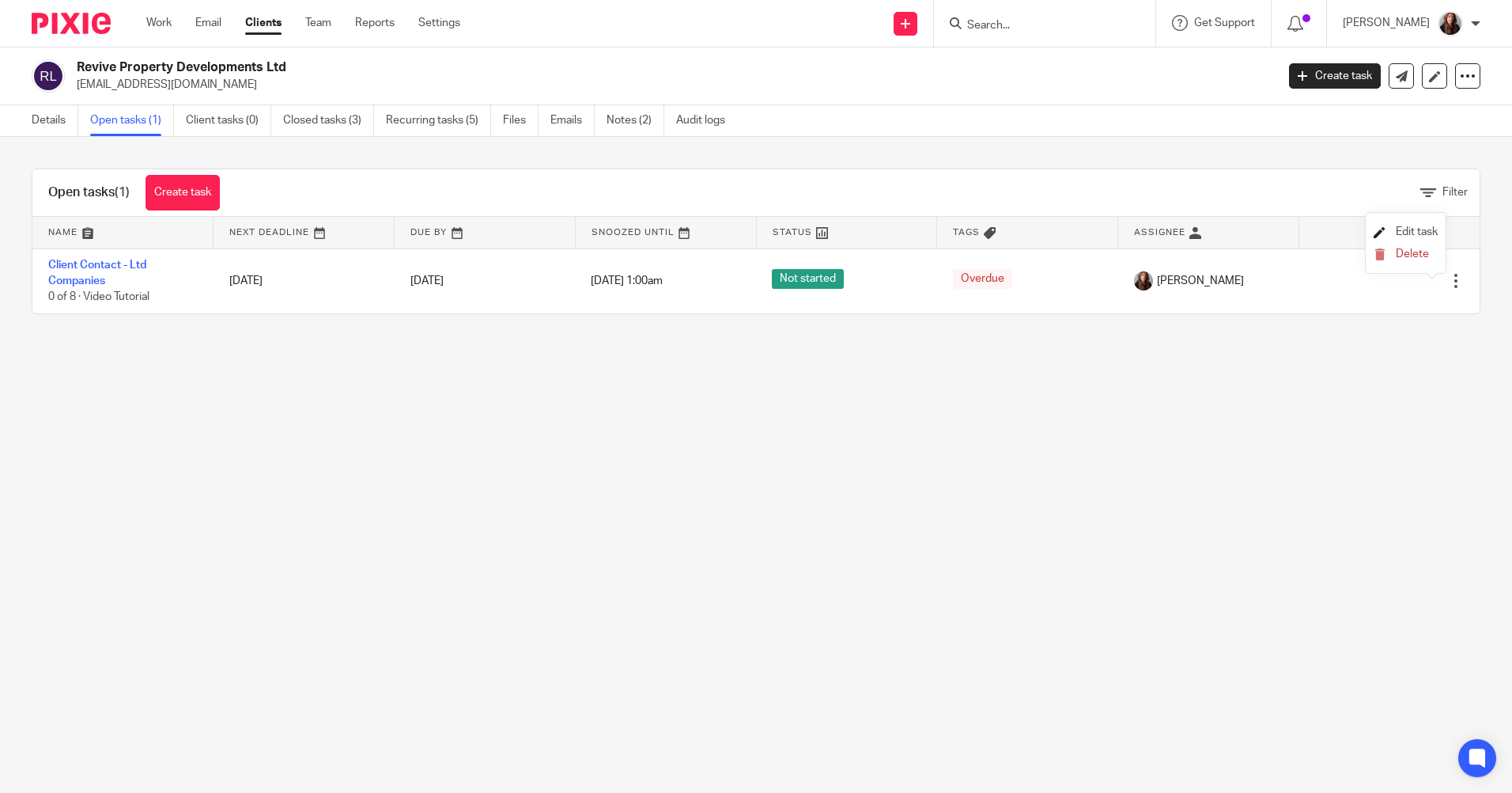
click at [1407, 233] on span "Edit task" at bounding box center [1416, 232] width 42 height 11
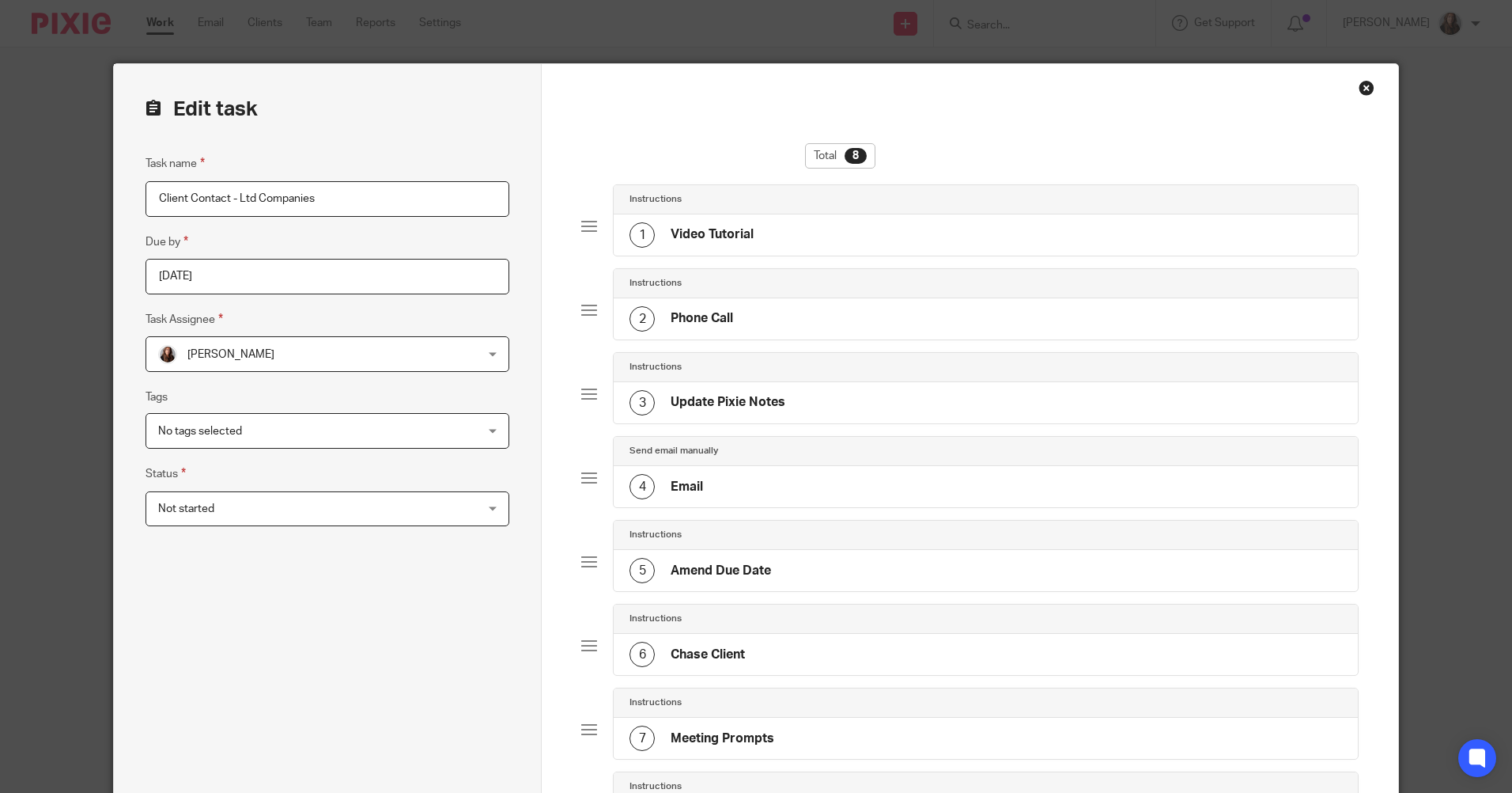
click at [352, 278] on input "[DATE]" at bounding box center [327, 277] width 364 height 36
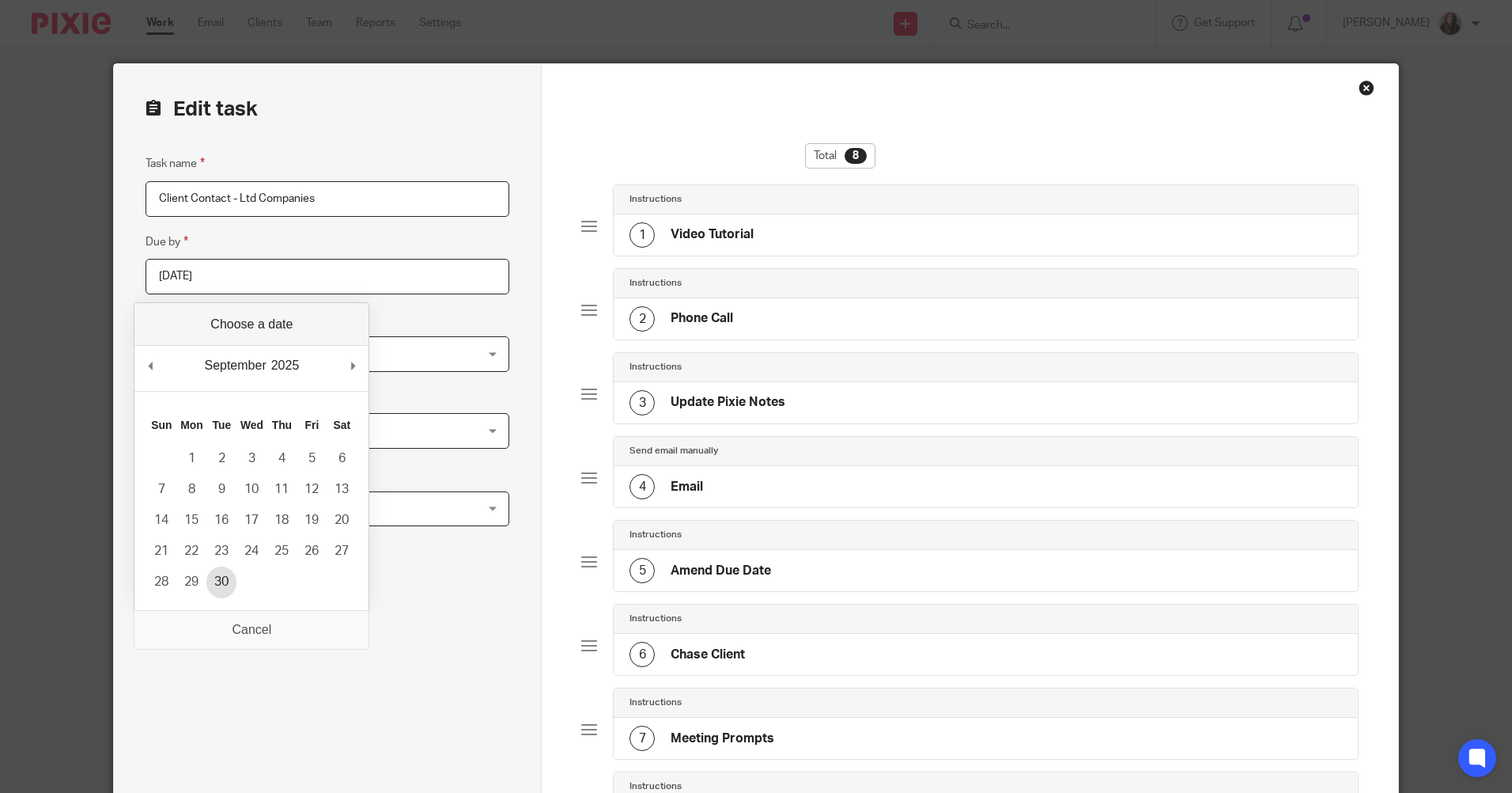
type input "[DATE]"
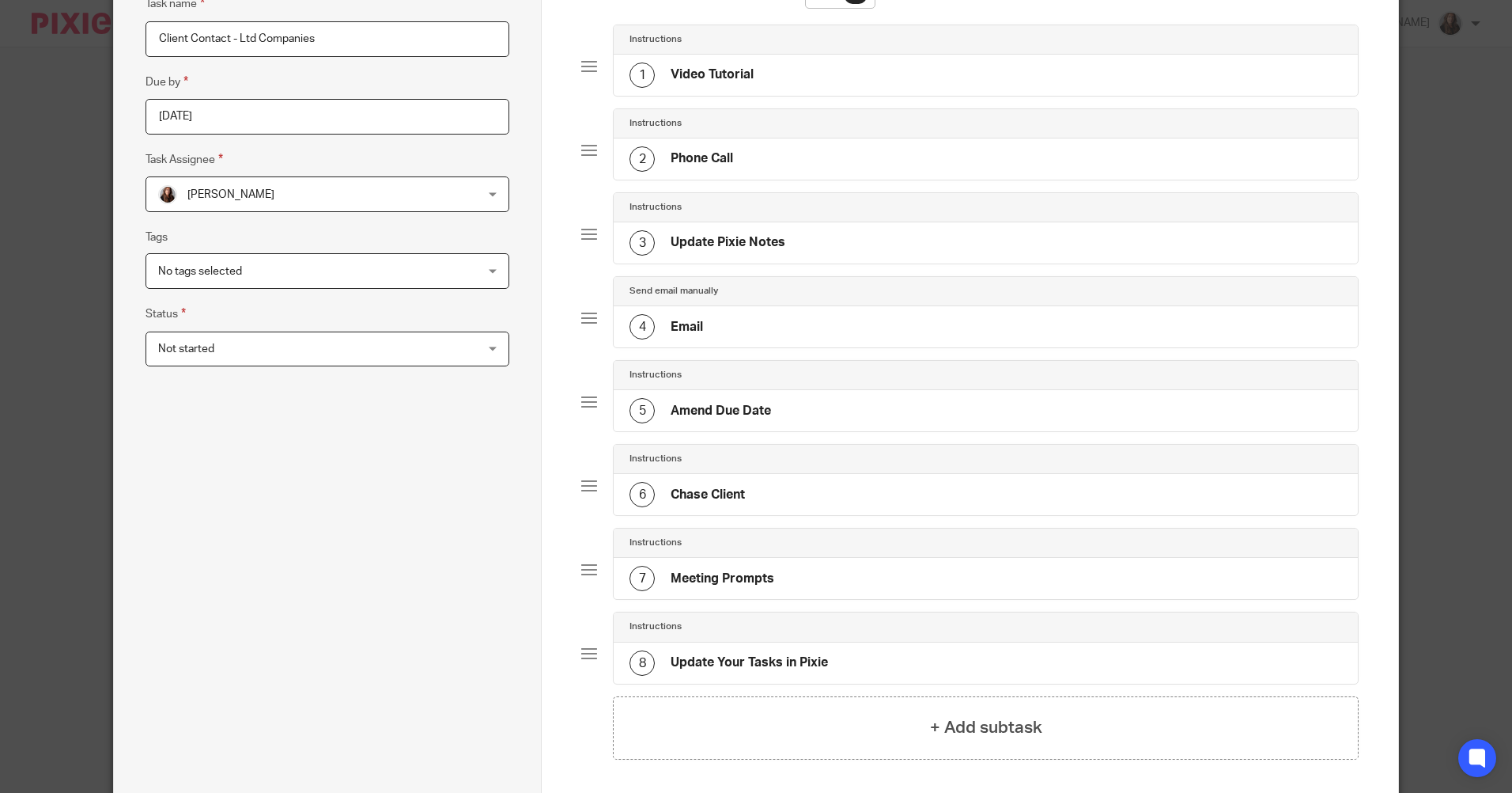
scroll to position [303, 0]
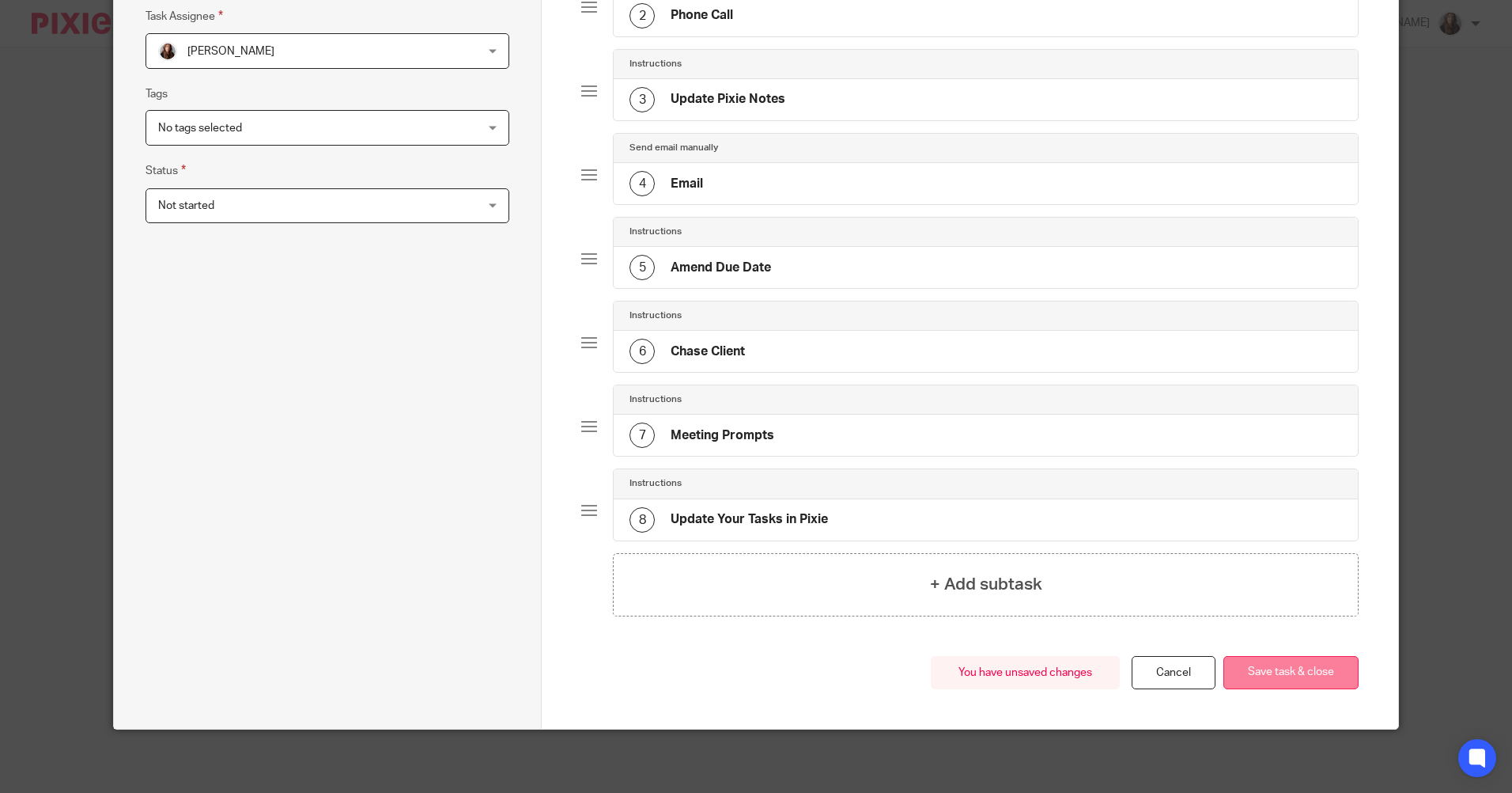
click at [1281, 670] on button "Save task & close" at bounding box center [1291, 673] width 135 height 34
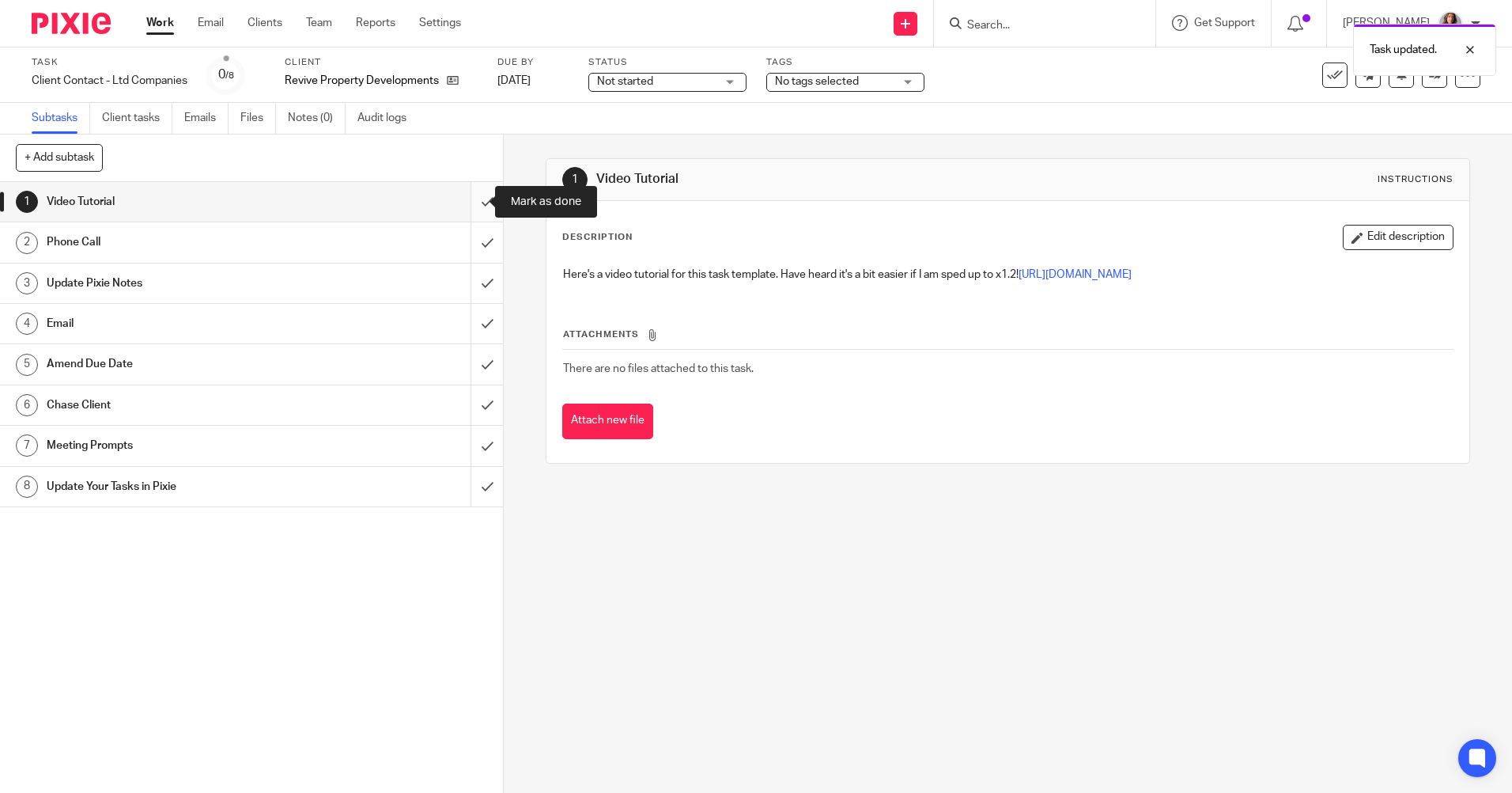
click at [471, 198] on input "submit" at bounding box center [251, 201] width 503 height 40
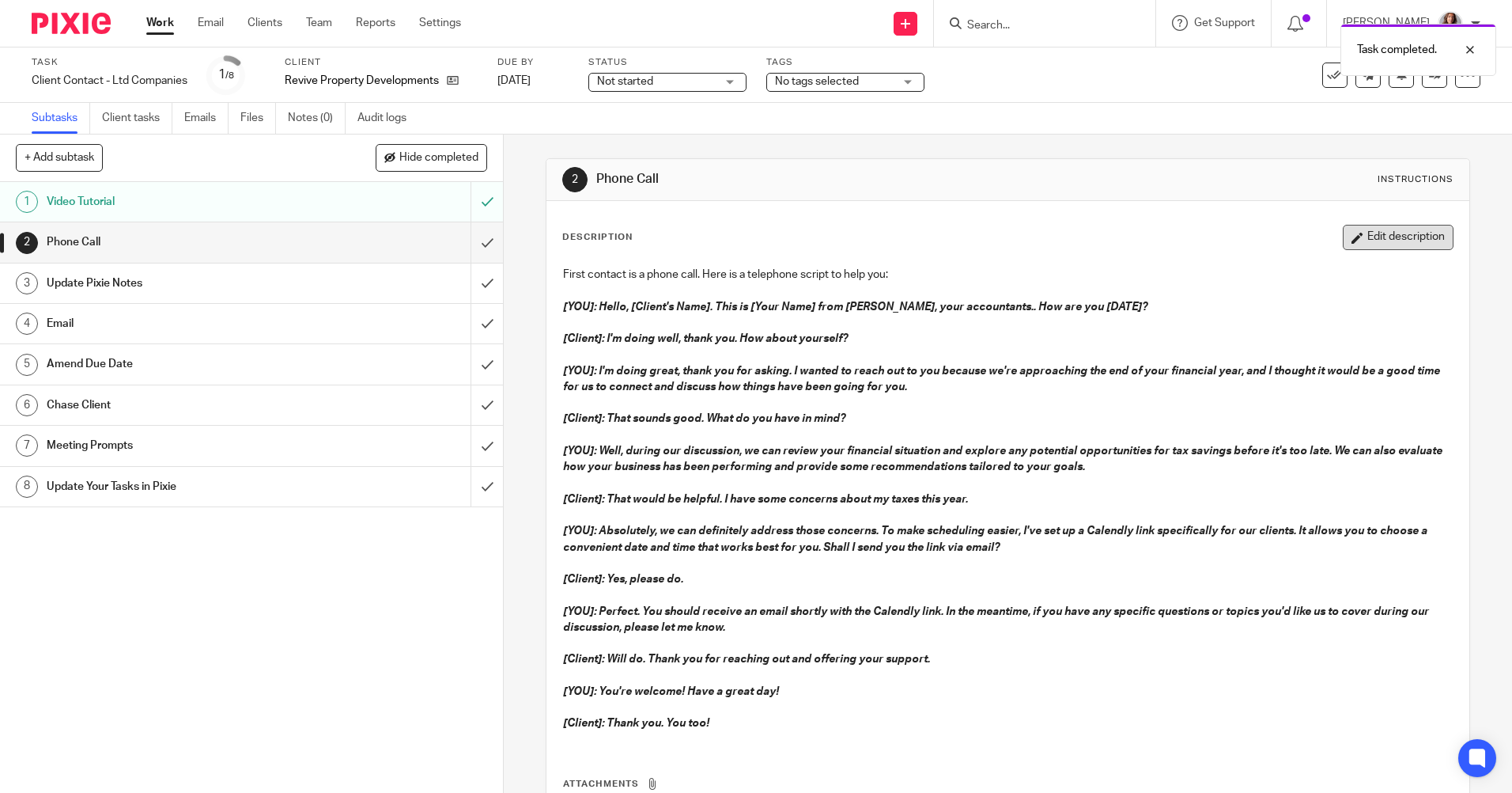
click at [1350, 241] on button "Edit description" at bounding box center [1398, 237] width 111 height 25
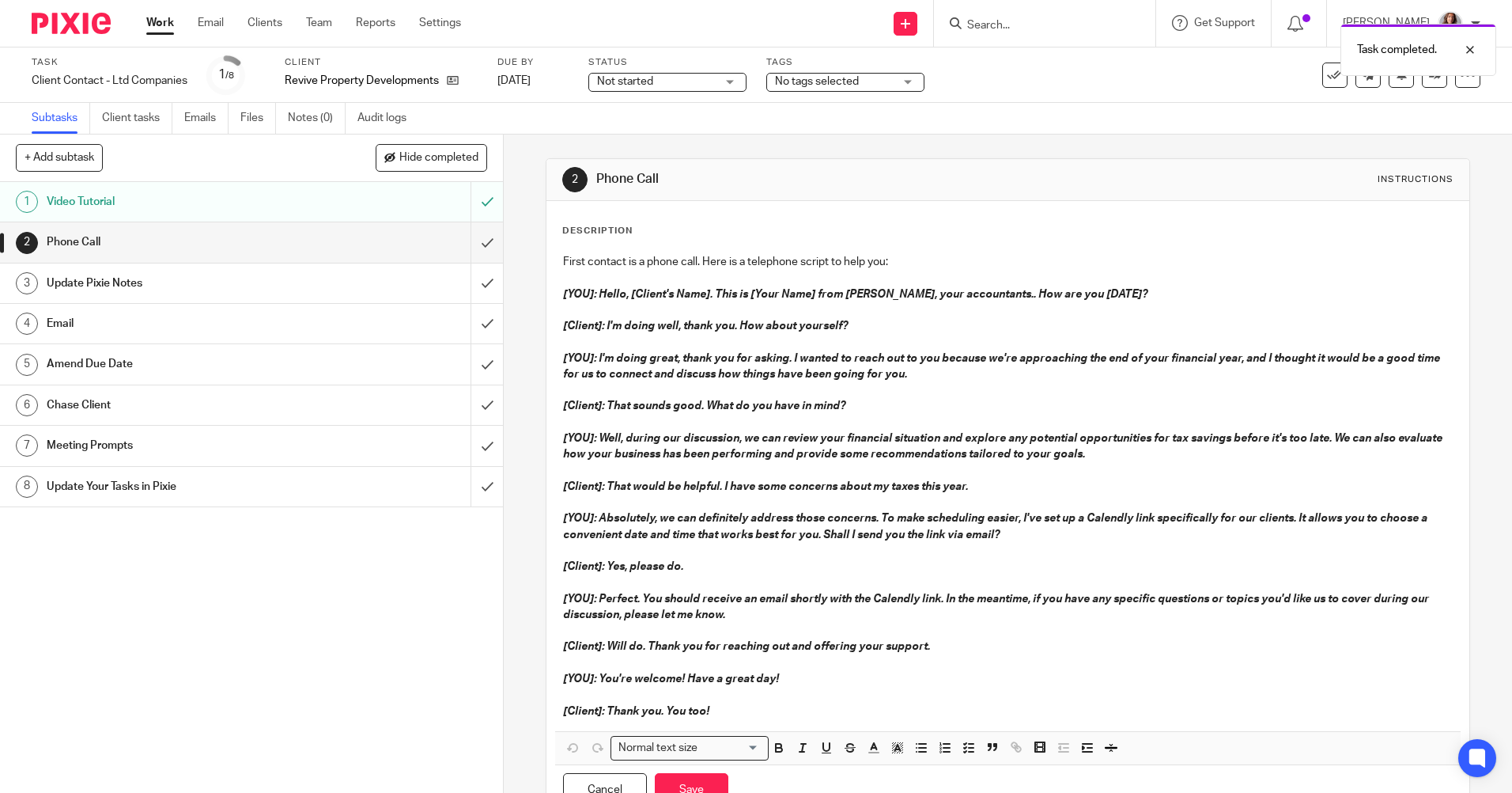
click at [576, 246] on div "First contact is a phone call. Here is a telephone script to help you: [YOU]: H…" at bounding box center [1008, 531] width 906 height 570
click at [610, 252] on div "First contact is a phone call. Here is a telephone script to help you: [YOU]: H…" at bounding box center [1007, 489] width 905 height 485
click at [580, 285] on div "First contact is a phone call. Here is a telephone script to help you: [YOU]: H…" at bounding box center [1007, 489] width 905 height 485
click at [937, 262] on p "First contact is a phone call. Here is a telephone script to help you:" at bounding box center [1007, 262] width 889 height 16
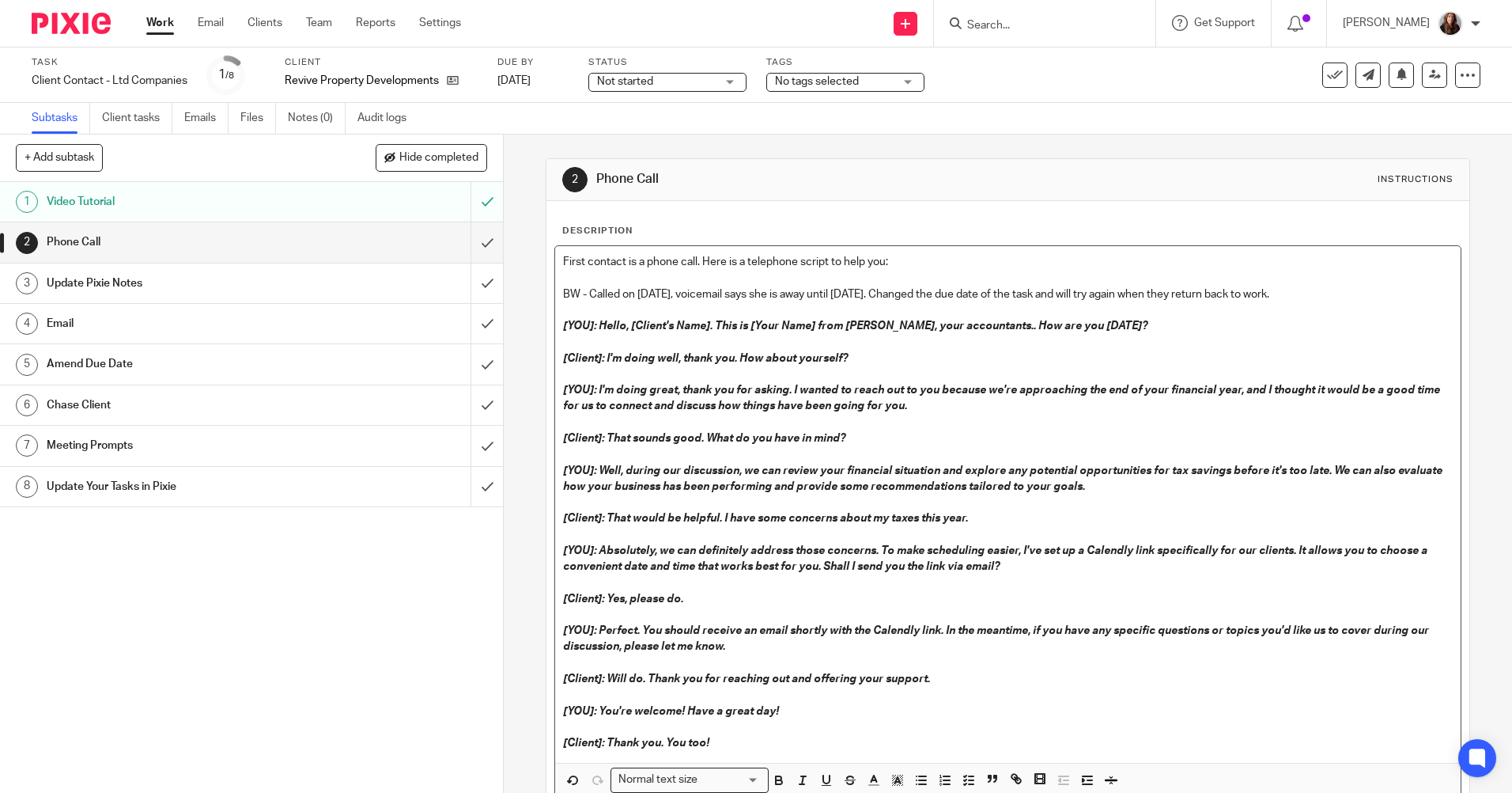
drag, startPoint x: 1332, startPoint y: 295, endPoint x: 550, endPoint y: 290, distance: 782.0
click at [555, 290] on div "First contact is a phone call. Here is a telephone script to help you: BW - Cal…" at bounding box center [1008, 547] width 906 height 603
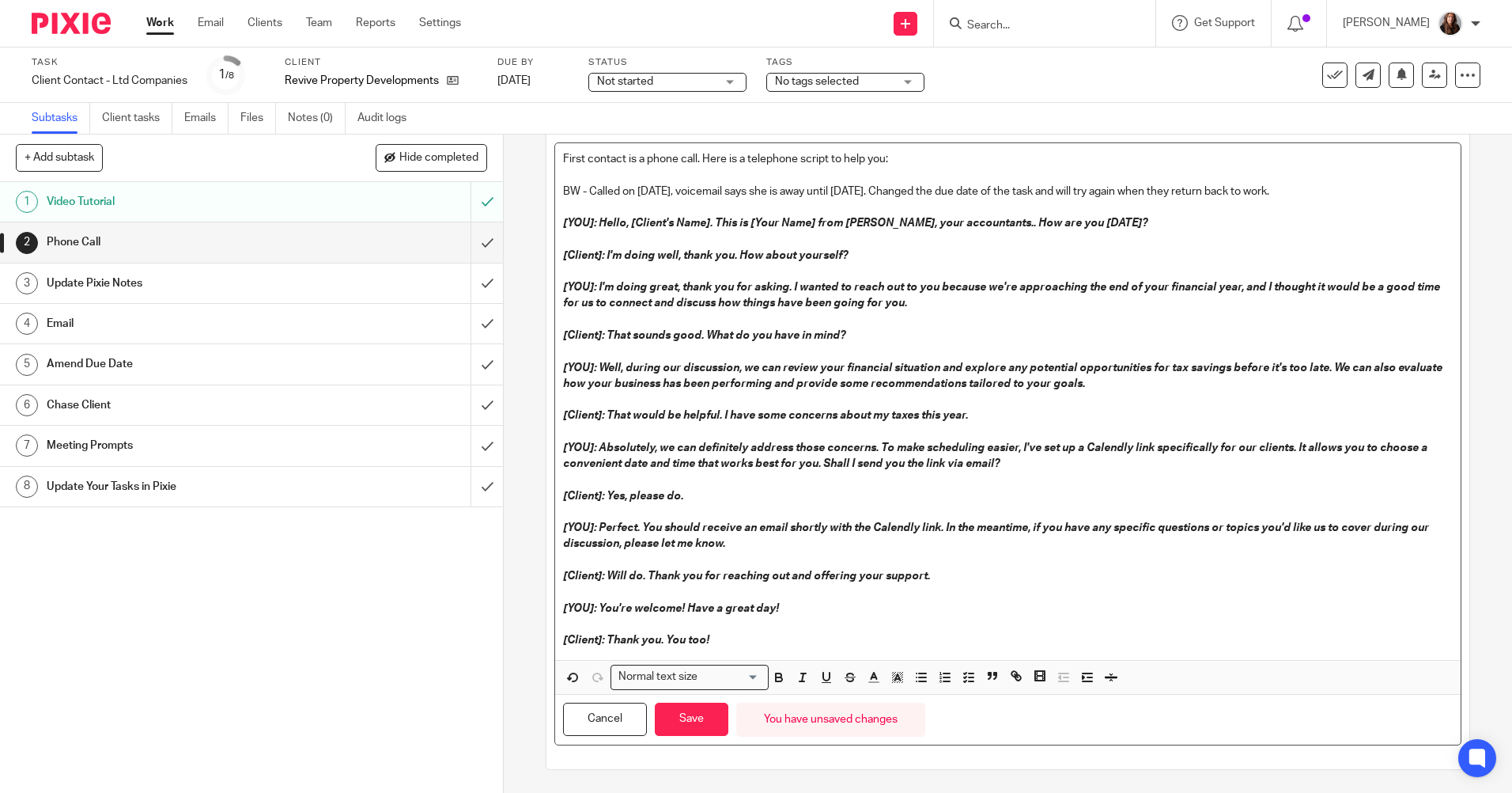
scroll to position [103, 0]
click at [772, 682] on icon "button" at bounding box center [779, 676] width 14 height 14
click at [739, 679] on input "Search for option" at bounding box center [731, 676] width 57 height 17
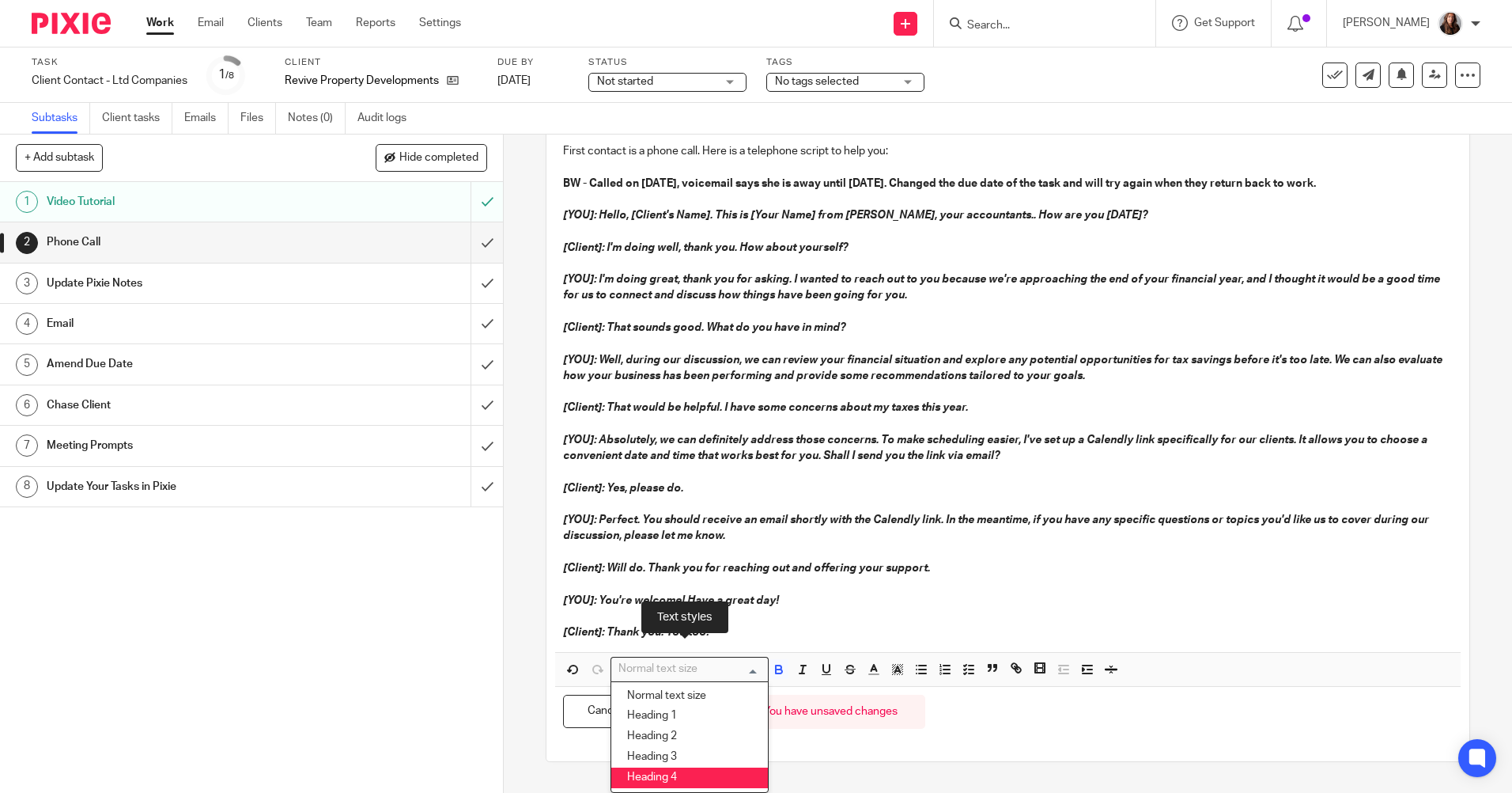
click at [694, 769] on li "Heading 4" at bounding box center [689, 778] width 157 height 21
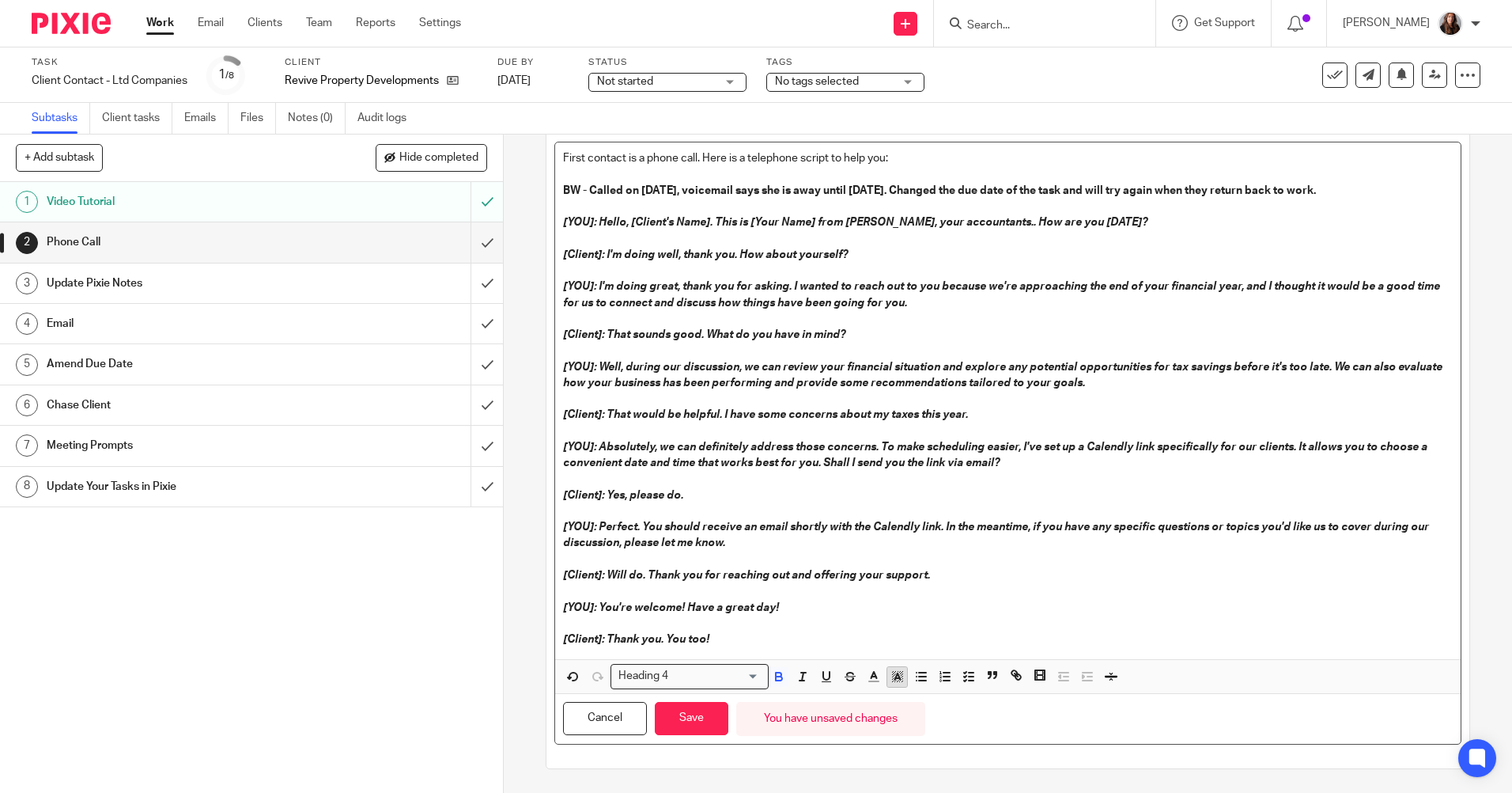
click at [890, 674] on icon "button" at bounding box center [897, 676] width 14 height 14
click at [904, 696] on li "color:#FCDC00" at bounding box center [909, 697] width 12 height 12
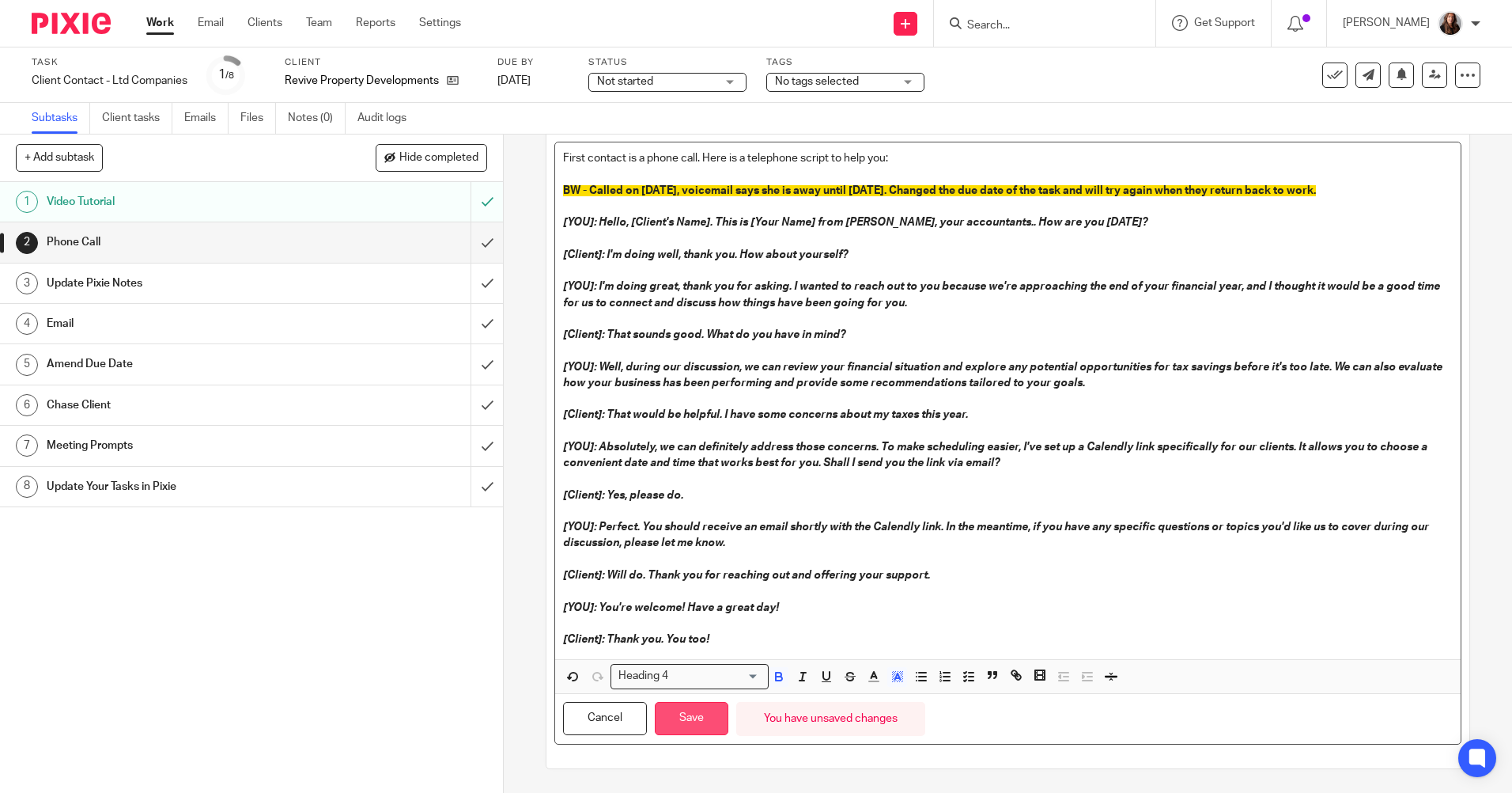
drag, startPoint x: 678, startPoint y: 718, endPoint x: 698, endPoint y: 710, distance: 21.5
click at [679, 717] on button "Save" at bounding box center [691, 719] width 73 height 34
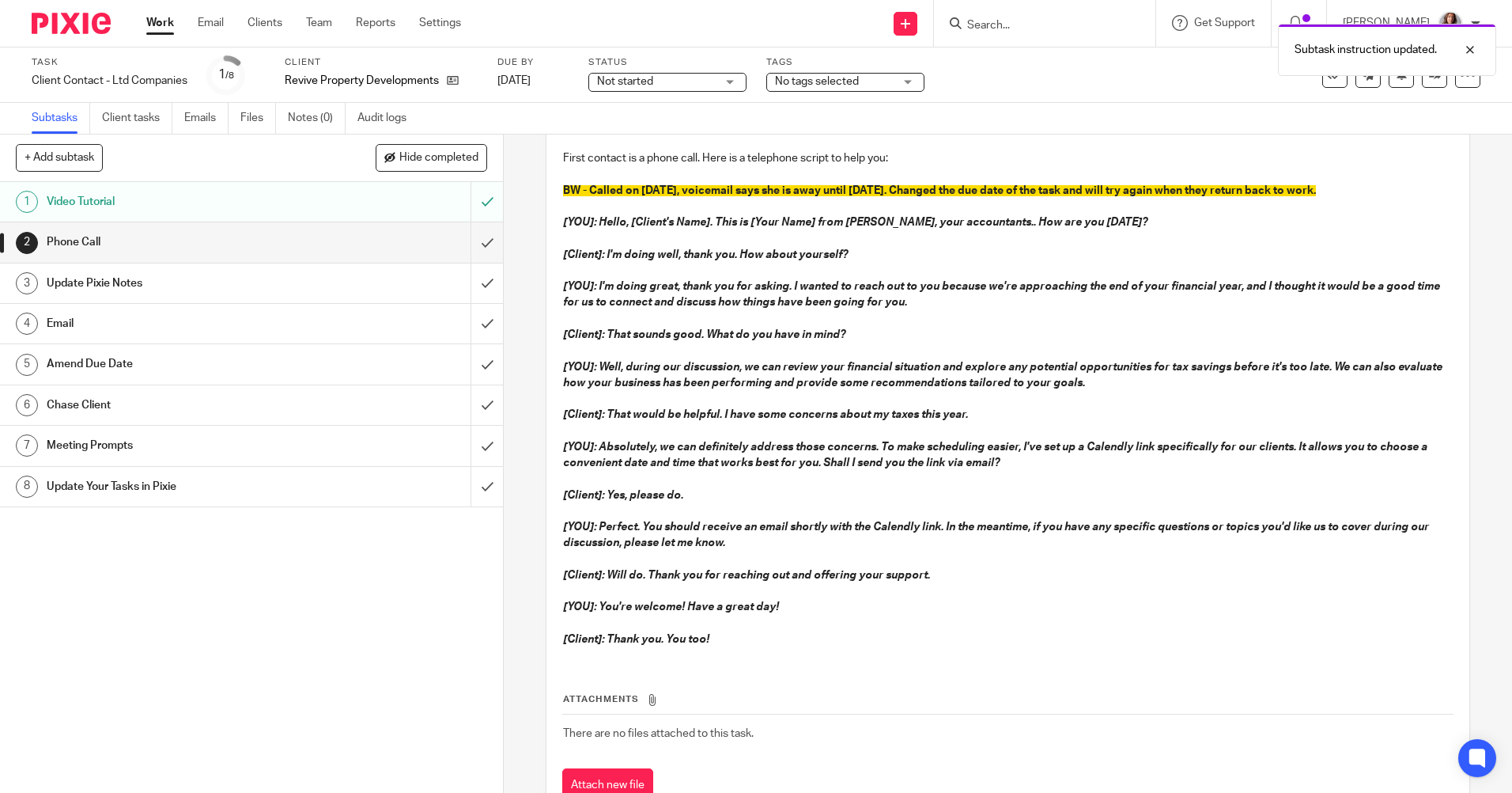
drag, startPoint x: 849, startPoint y: 499, endPoint x: 1214, endPoint y: 531, distance: 366.4
click at [893, 499] on p "[Client]: Yes, please do." at bounding box center [1007, 495] width 889 height 16
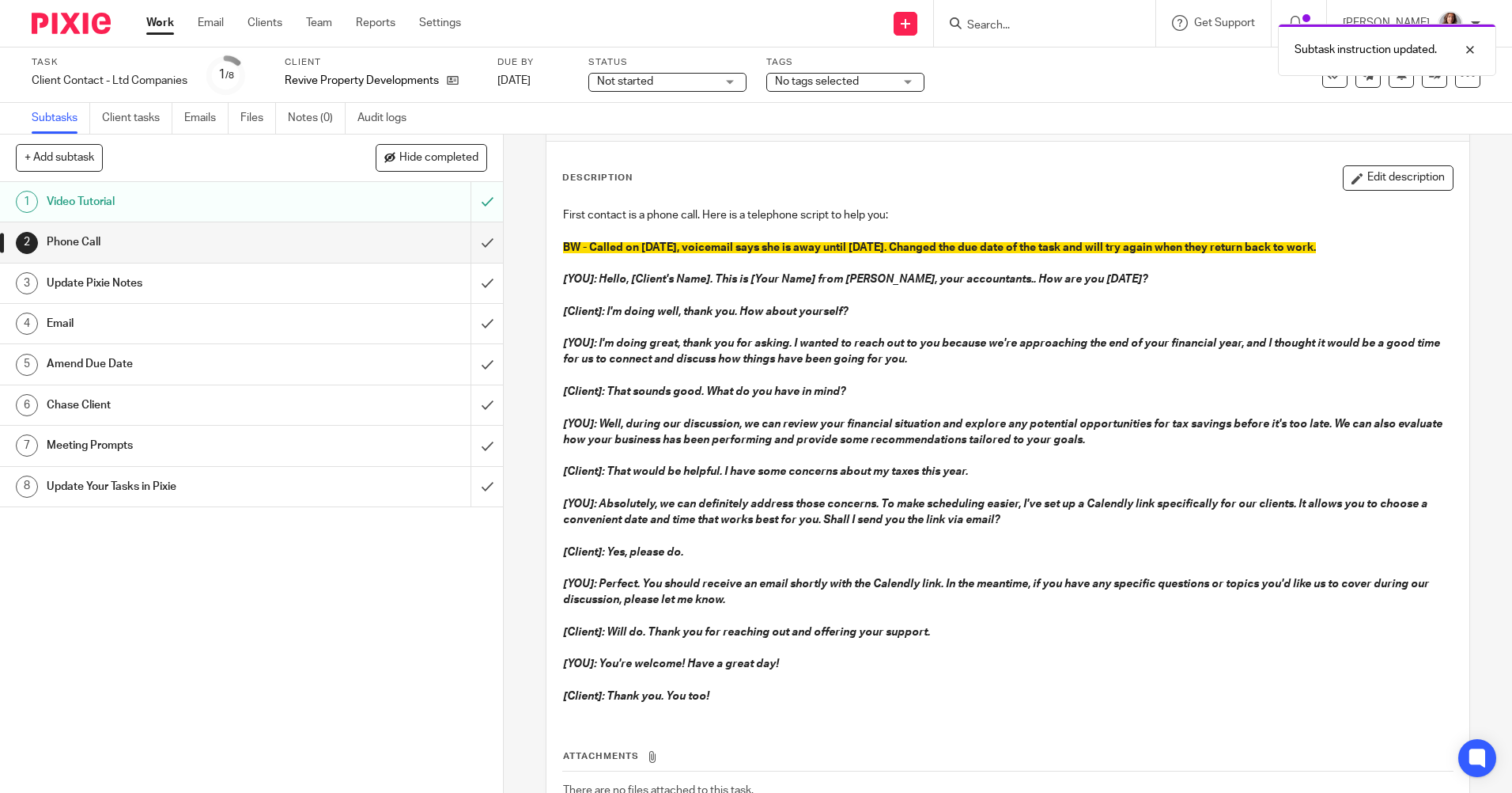
scroll to position [0, 0]
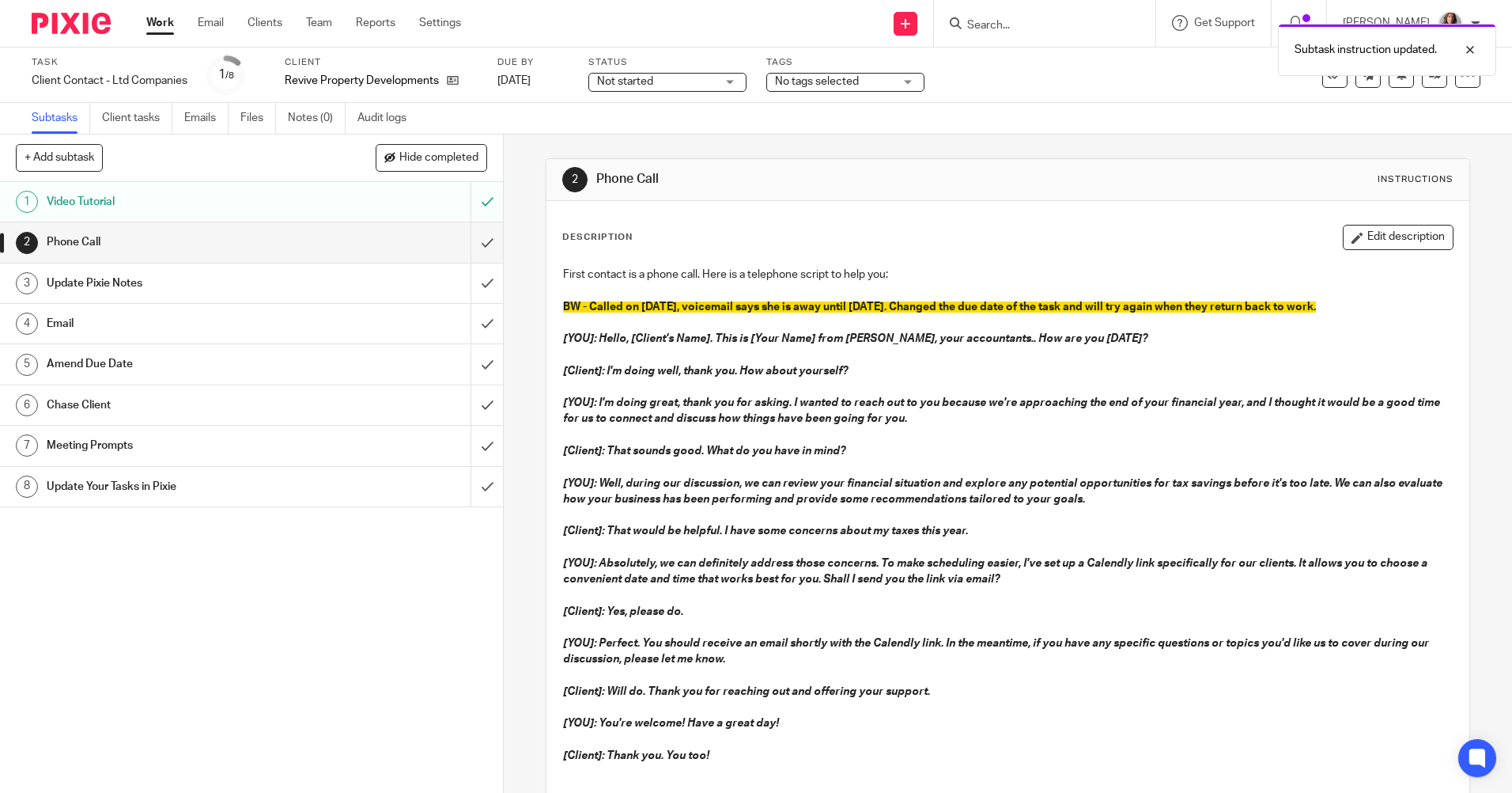
click at [160, 26] on link "Work" at bounding box center [160, 23] width 27 height 16
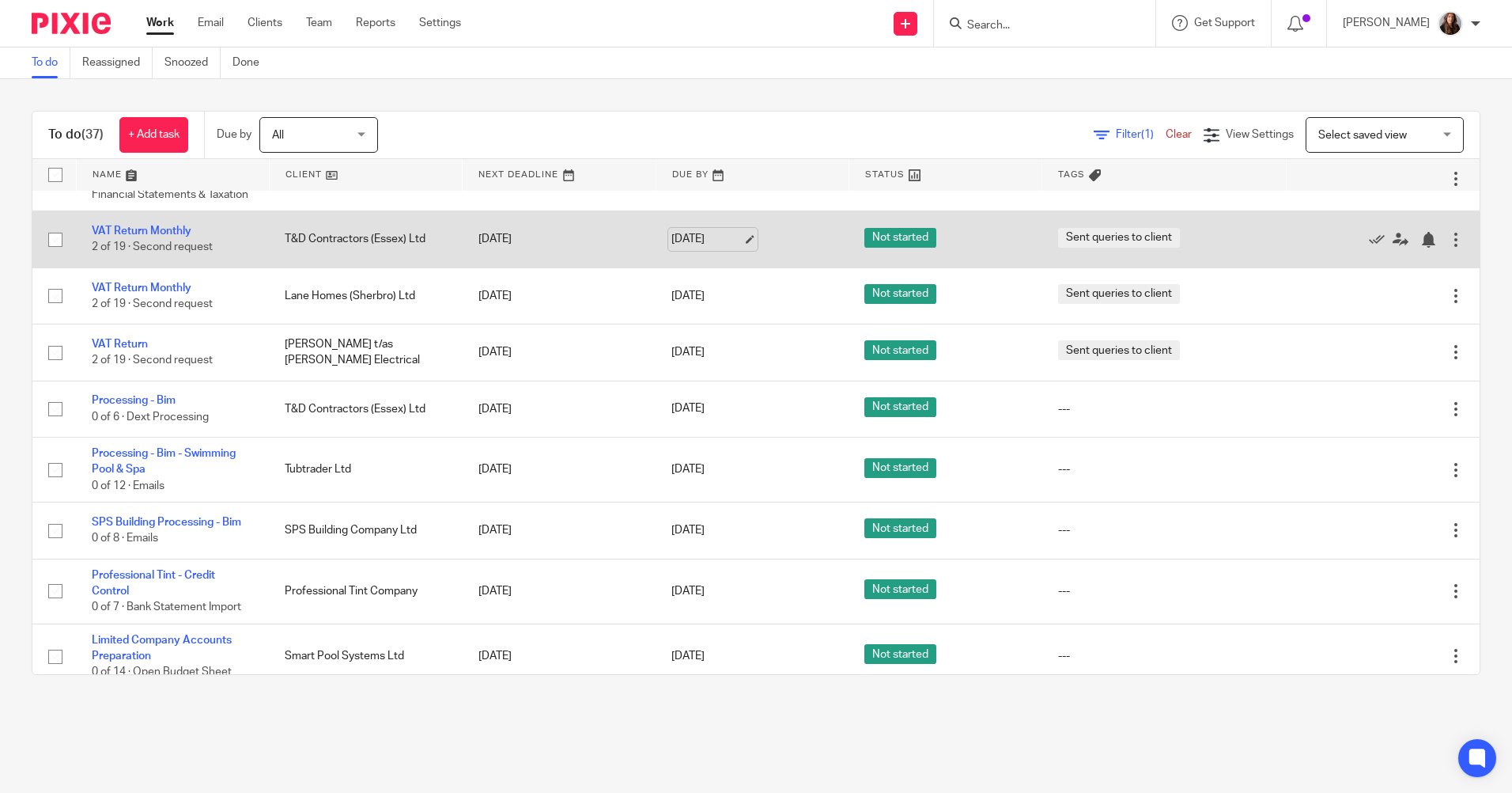
scroll to position [554, 0]
